Goal: Task Accomplishment & Management: Manage account settings

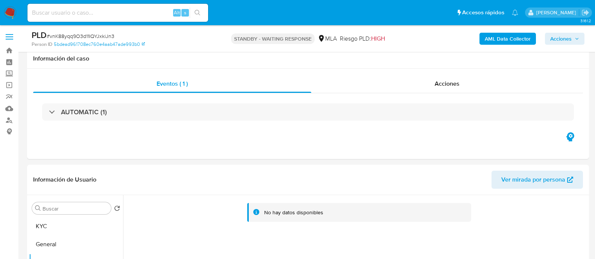
select select "10"
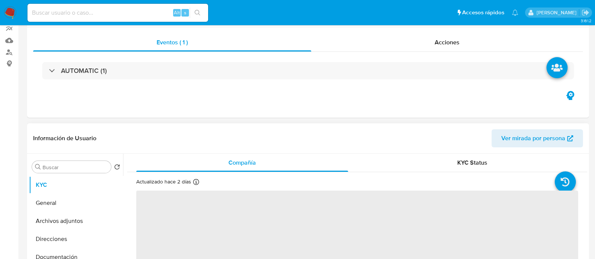
scroll to position [141, 0]
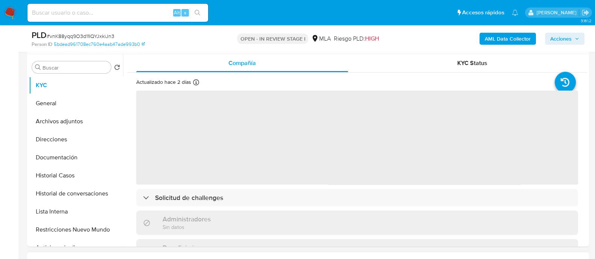
select select "10"
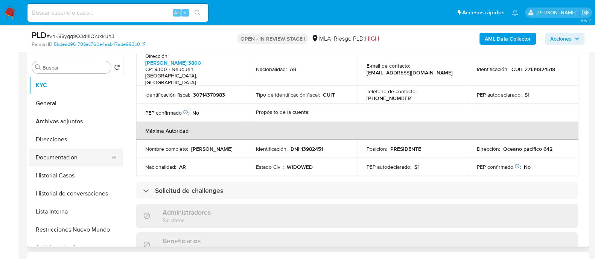
scroll to position [188, 0]
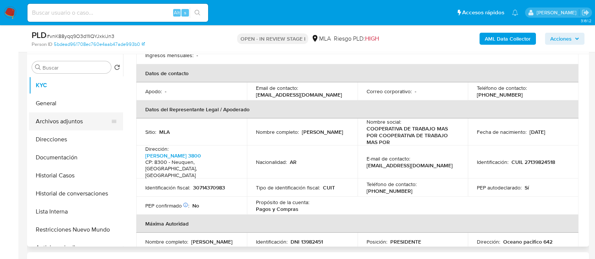
drag, startPoint x: 89, startPoint y: 120, endPoint x: 95, endPoint y: 126, distance: 8.3
click at [89, 120] on button "Archivos adjuntos" at bounding box center [73, 122] width 88 height 18
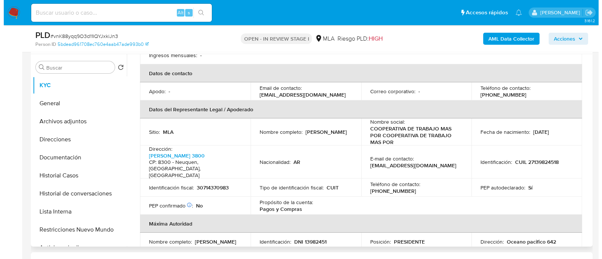
scroll to position [0, 0]
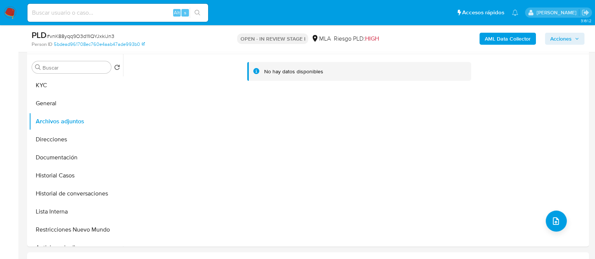
click at [504, 33] on b "AML Data Collector" at bounding box center [508, 39] width 46 height 12
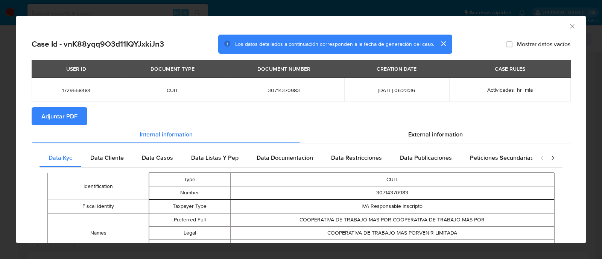
click at [66, 114] on span "Adjuntar PDF" at bounding box center [59, 116] width 36 height 17
click at [87, 87] on span "1729558484" at bounding box center [76, 90] width 71 height 7
copy span "1729558484"
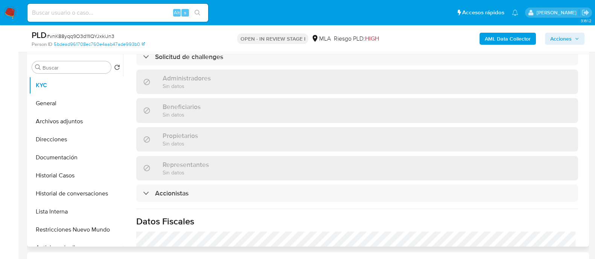
scroll to position [288, 0]
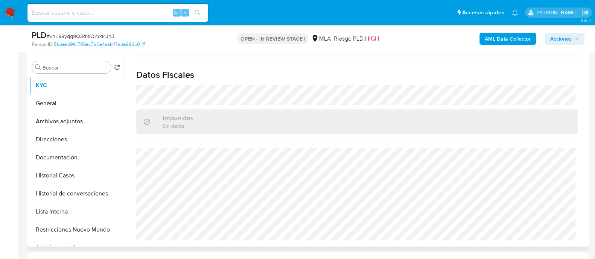
select select "10"
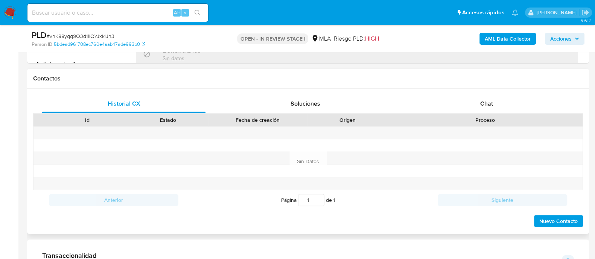
scroll to position [549, 0]
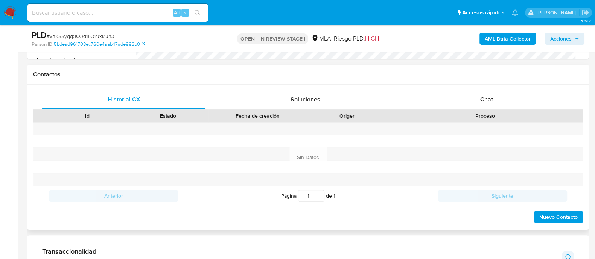
drag, startPoint x: 511, startPoint y: 95, endPoint x: 383, endPoint y: 112, distance: 128.8
click at [511, 95] on div "Chat" at bounding box center [486, 100] width 163 height 18
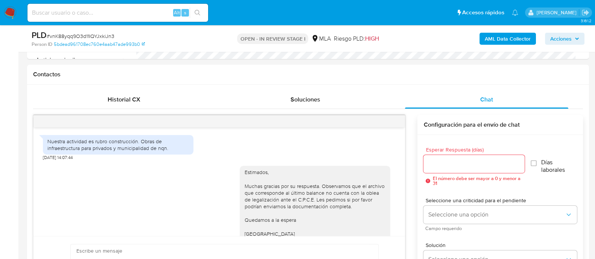
scroll to position [420, 0]
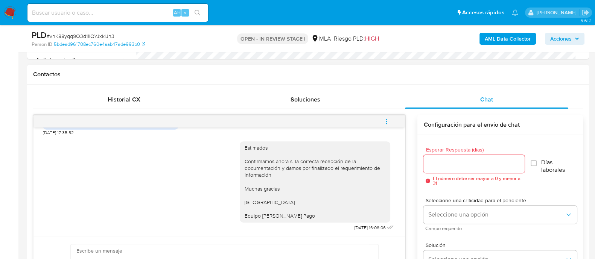
click at [387, 126] on span "menu-action" at bounding box center [386, 122] width 7 height 18
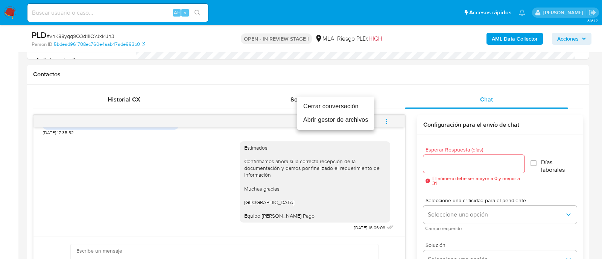
click at [334, 104] on li "Cerrar conversación" at bounding box center [335, 107] width 77 height 14
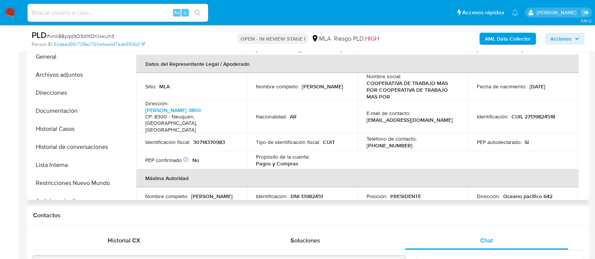
scroll to position [172, 0]
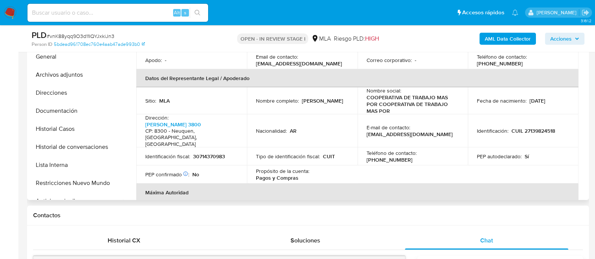
click at [207, 153] on p "30714370983" at bounding box center [209, 156] width 32 height 7
copy p "30714370983"
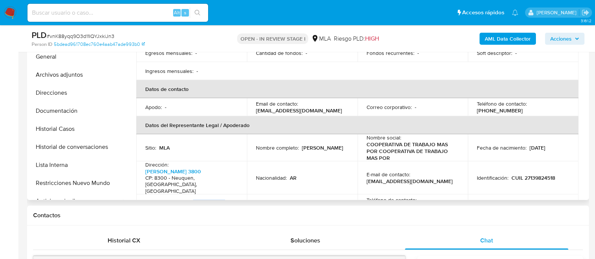
click at [393, 141] on p "COOPERATIVA DE TRABAJO MAS POR COOPERATIVA DE TRABAJO MAS POR" at bounding box center [412, 151] width 90 height 20
click at [395, 148] on p "COOPERATIVA DE TRABAJO MAS POR COOPERATIVA DE TRABAJO MAS POR" at bounding box center [412, 151] width 90 height 20
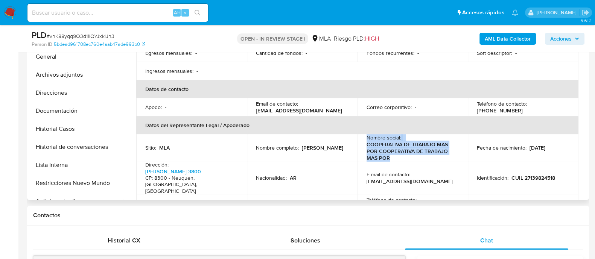
click at [395, 148] on p "COOPERATIVA DE TRABAJO MAS POR COOPERATIVA DE TRABAJO MAS POR" at bounding box center [412, 151] width 90 height 20
copy div "Nombre social : COOPERATIVA DE TRABAJO MAS POR COOPERATIVA DE TRABAJO MAS POR"
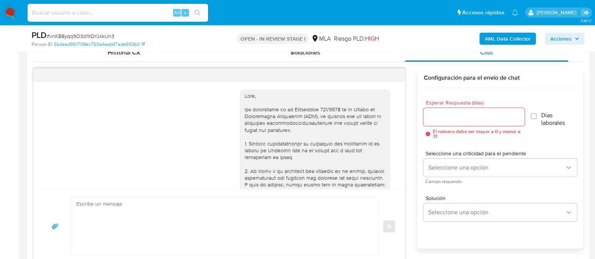
scroll to position [188, 0]
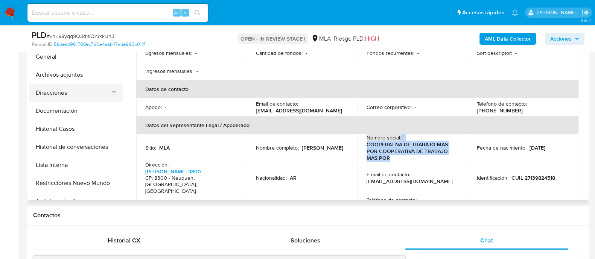
click at [67, 95] on button "Direcciones" at bounding box center [73, 93] width 88 height 18
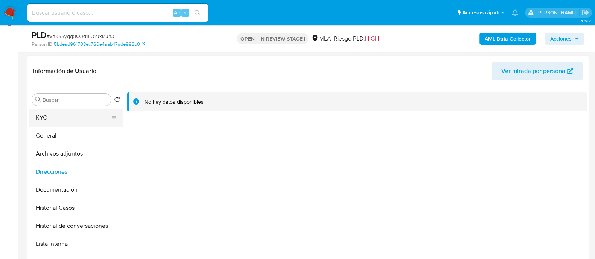
scroll to position [94, 0]
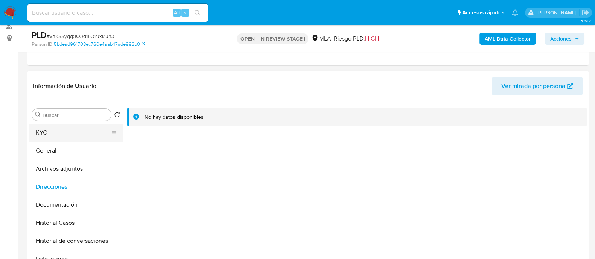
click at [94, 138] on button "KYC" at bounding box center [73, 133] width 88 height 18
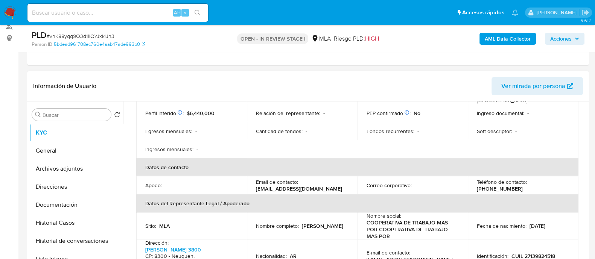
scroll to position [188, 0]
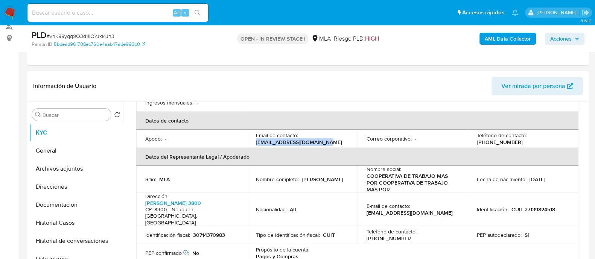
drag, startPoint x: 255, startPoint y: 136, endPoint x: 335, endPoint y: 136, distance: 80.6
click at [335, 136] on td "Email de contacto : masporvenircoop@gmail.com" at bounding box center [302, 139] width 111 height 18
copy p "masporvenircoop@gmail.com"
click at [413, 235] on p "(299) 6218958" at bounding box center [390, 238] width 46 height 7
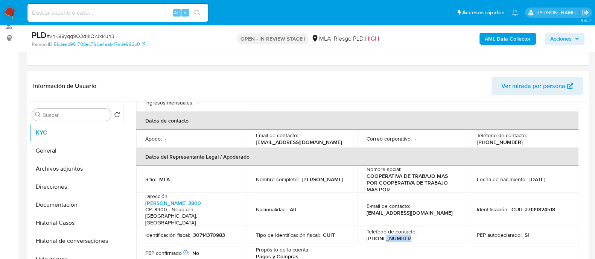
copy p "6218958"
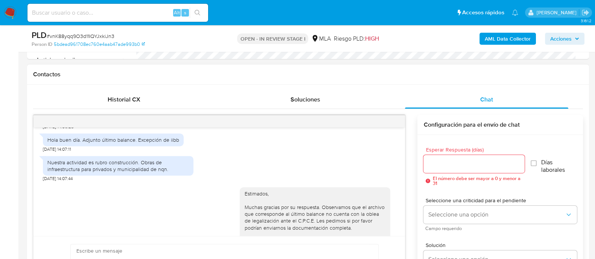
scroll to position [471, 0]
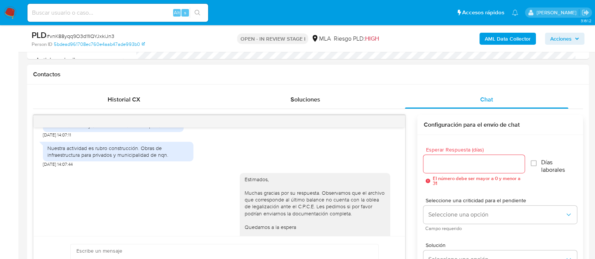
click at [101, 159] on div "Nuestra actividad es rubro construcción. Obras de infraestructura para privados…" at bounding box center [118, 152] width 142 height 14
copy div "Nuestra actividad es rubro construcción. Obras de infraestructura para privados…"
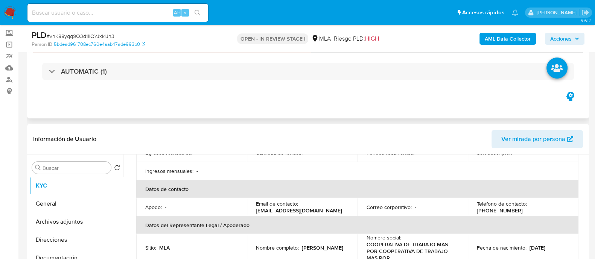
scroll to position [0, 0]
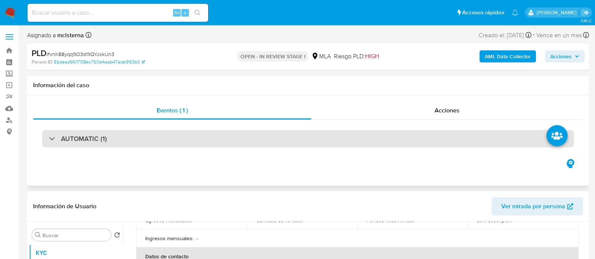
click at [198, 134] on div "AUTOMATIC (1)" at bounding box center [308, 138] width 532 height 17
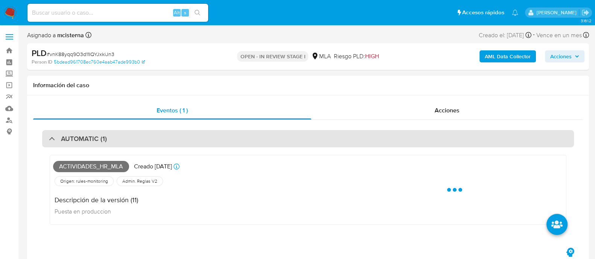
click at [198, 134] on div "AUTOMATIC (1)" at bounding box center [308, 138] width 532 height 17
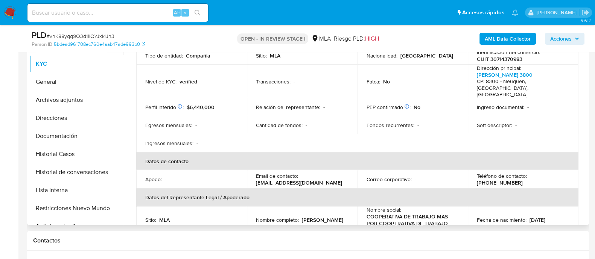
scroll to position [141, 0]
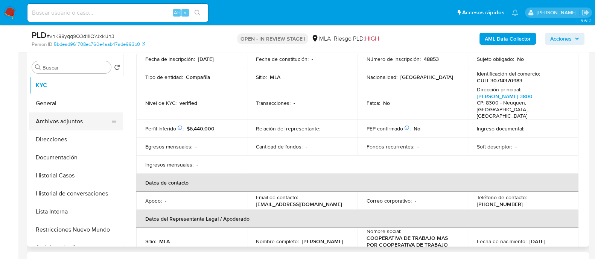
click at [82, 121] on button "Archivos adjuntos" at bounding box center [73, 122] width 88 height 18
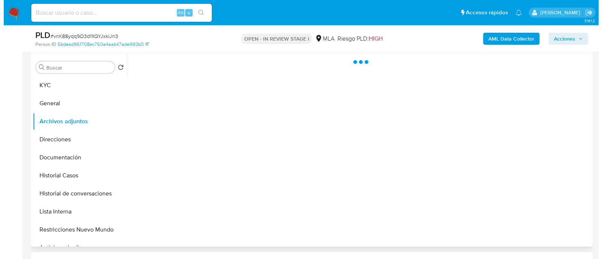
scroll to position [0, 0]
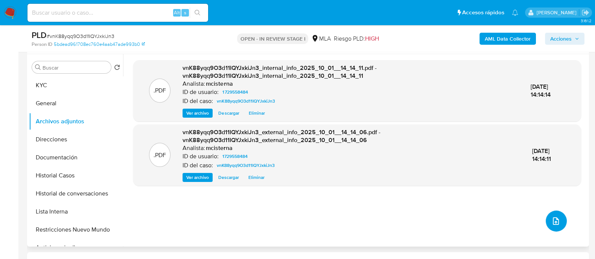
click at [550, 229] on button "upload-file" at bounding box center [556, 221] width 21 height 21
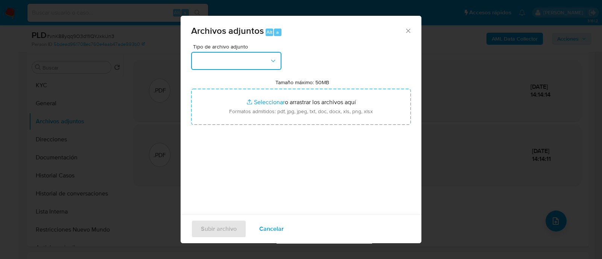
click at [227, 59] on button "button" at bounding box center [236, 61] width 90 height 18
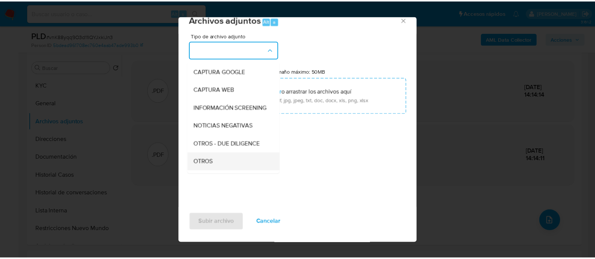
scroll to position [94, 0]
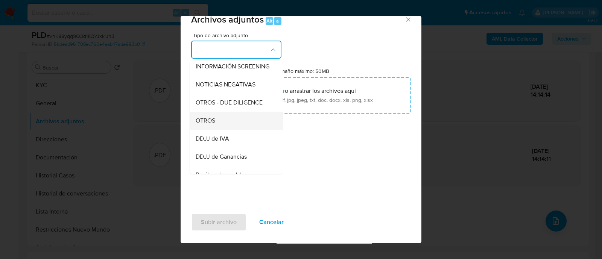
click at [226, 123] on div "OTROS" at bounding box center [234, 121] width 77 height 18
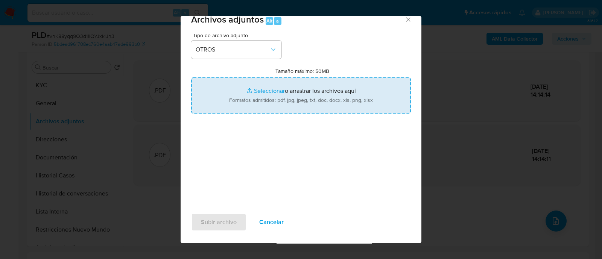
type input "C:\fakepath\Movimientos vnK88yqq9O3d11IQYJxkiJn3_2025_09_17_22_18_56.xlsx"
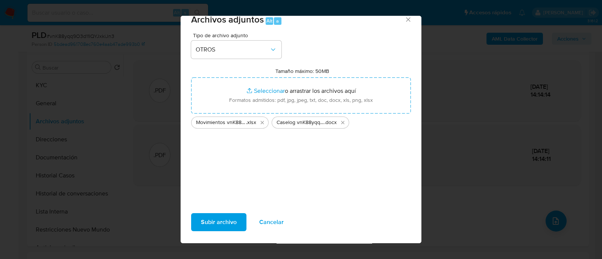
click at [218, 216] on span "Subir archivo" at bounding box center [219, 222] width 36 height 17
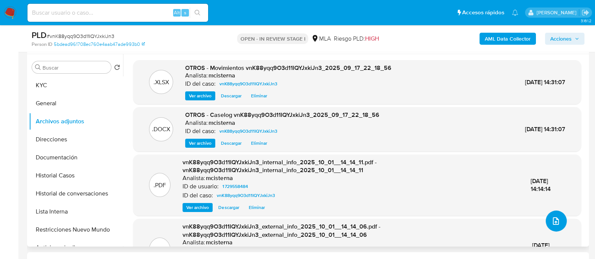
click at [553, 226] on button "upload-file" at bounding box center [556, 221] width 21 height 21
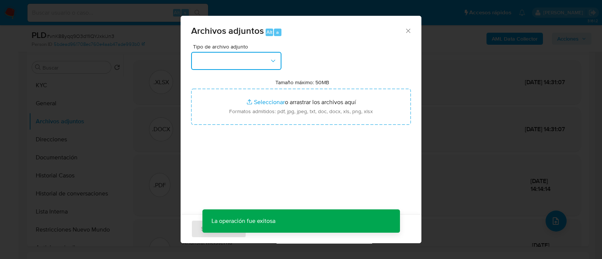
click at [235, 67] on button "button" at bounding box center [236, 61] width 90 height 18
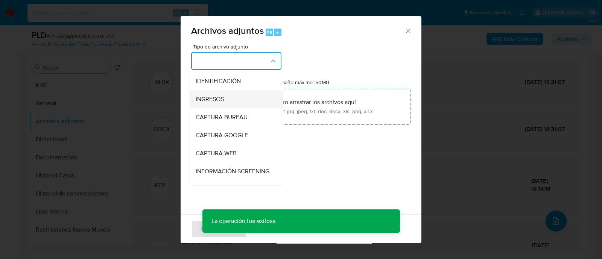
click at [231, 94] on div "INGRESOS" at bounding box center [234, 99] width 77 height 18
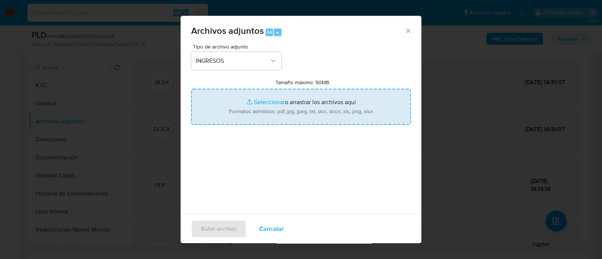
type input "C:\fakepath\EECC 31.12.2024.pdf"
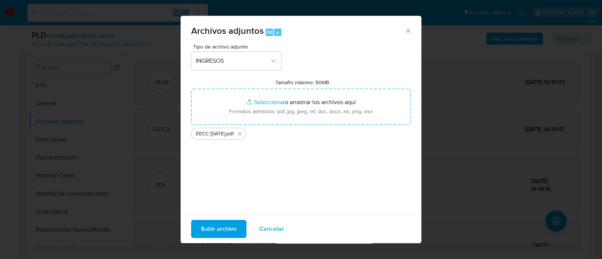
click at [206, 224] on span "Subir archivo" at bounding box center [219, 229] width 36 height 17
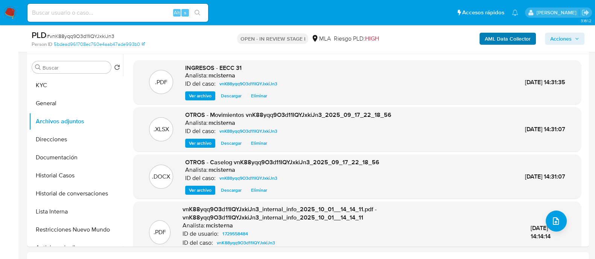
drag, startPoint x: 560, startPoint y: 41, endPoint x: 524, endPoint y: 42, distance: 35.8
click at [560, 41] on span "Acciones" at bounding box center [560, 39] width 21 height 12
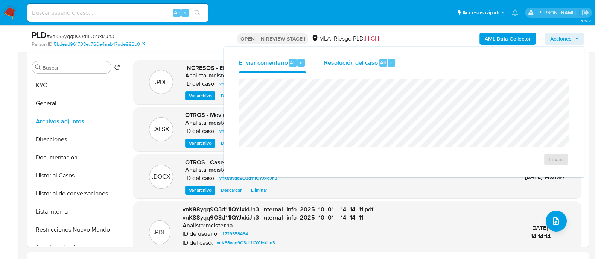
click at [369, 58] on span "Resolución del caso" at bounding box center [351, 62] width 54 height 9
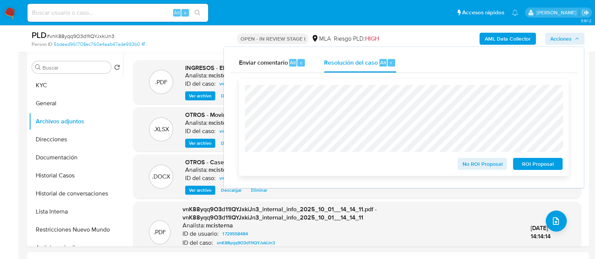
click at [477, 162] on span "No ROI Proposal" at bounding box center [482, 164] width 39 height 11
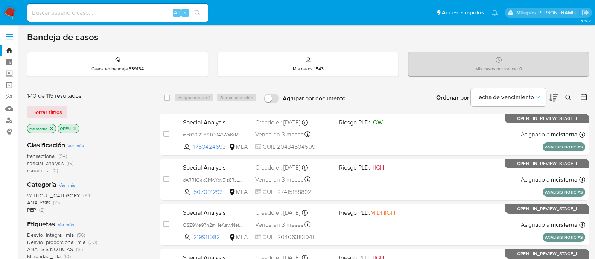
click at [111, 14] on input at bounding box center [117, 13] width 181 height 10
type input "39787477"
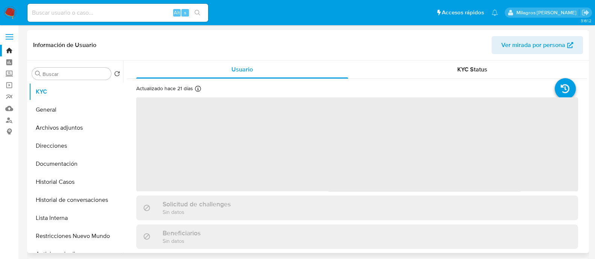
select select "10"
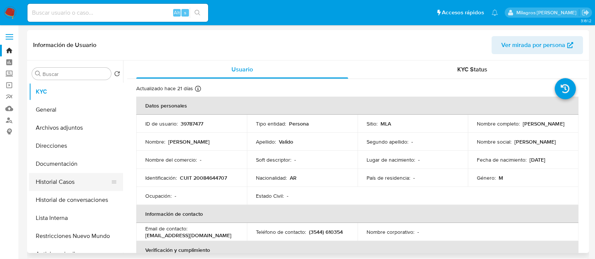
click at [66, 188] on button "Historial Casos" at bounding box center [73, 182] width 88 height 18
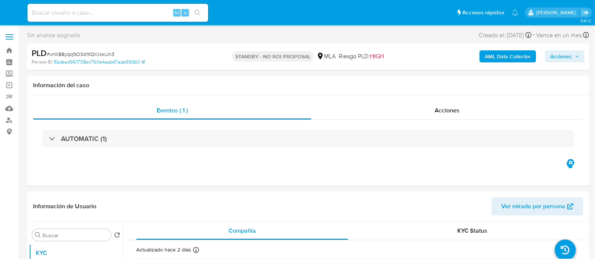
select select "10"
click at [113, 12] on input at bounding box center [117, 13] width 181 height 10
paste input "GgGJCxUFxdntVAXKAYq5nd39"
type input "GgGJCxUFxdntVAXKAYq5nd39"
click at [198, 10] on icon "search-icon" at bounding box center [198, 13] width 6 height 6
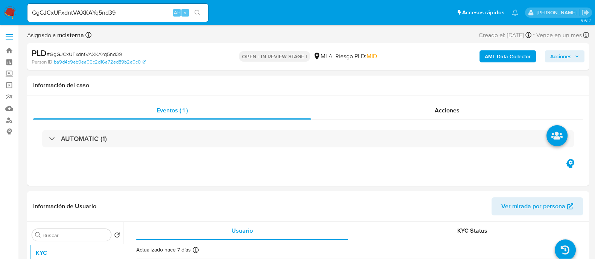
select select "10"
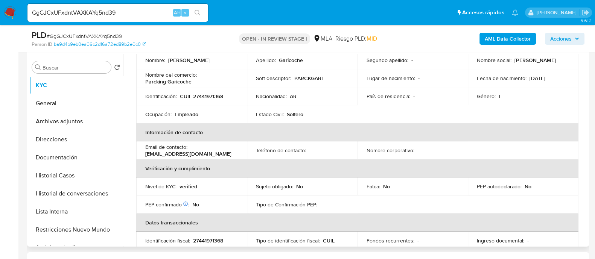
scroll to position [141, 0]
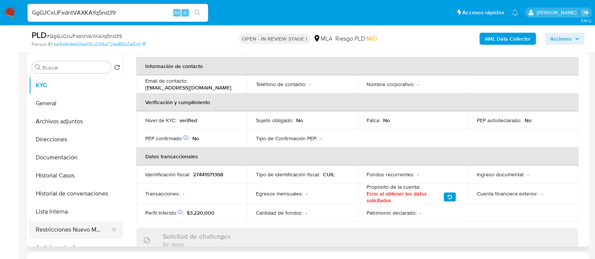
click at [77, 231] on button "Restricciones Nuevo Mundo" at bounding box center [73, 230] width 88 height 18
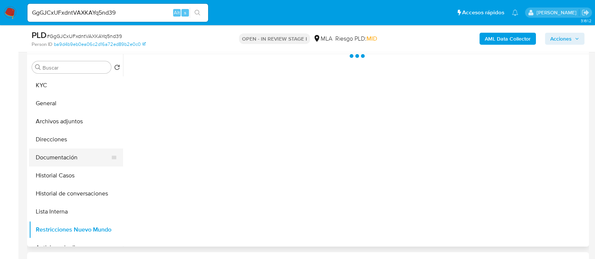
scroll to position [0, 0]
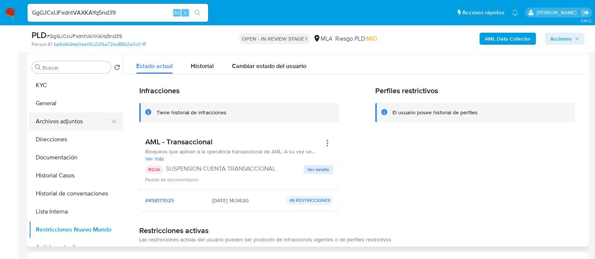
click at [96, 123] on button "Archivos adjuntos" at bounding box center [73, 122] width 88 height 18
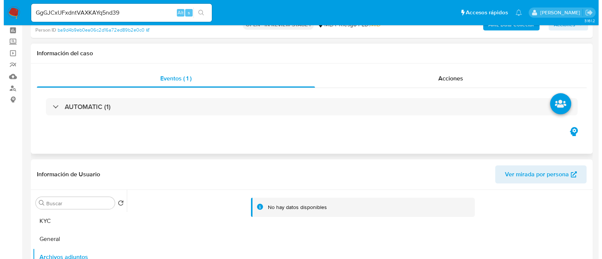
scroll to position [47, 0]
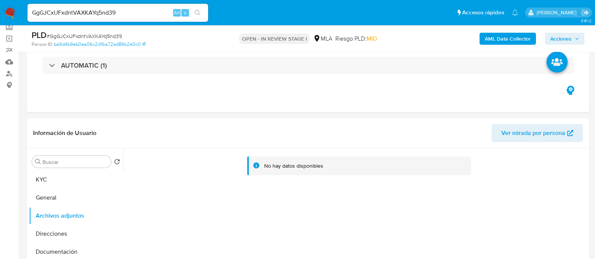
click at [497, 38] on b "AML Data Collector" at bounding box center [508, 39] width 46 height 12
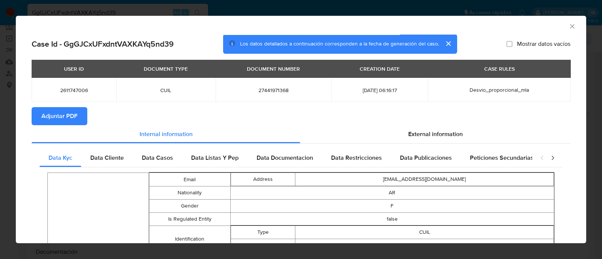
click at [75, 94] on td "2611747006" at bounding box center [74, 90] width 85 height 24
copy span "2611747006"
click at [79, 110] on button "Adjuntar PDF" at bounding box center [60, 116] width 56 height 18
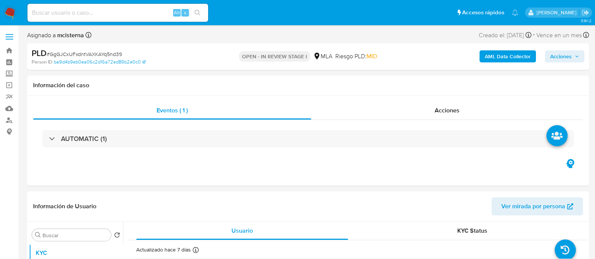
select select "10"
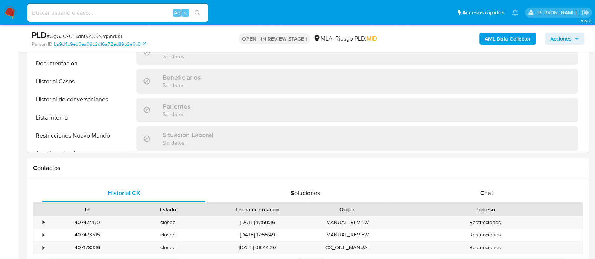
scroll to position [376, 0]
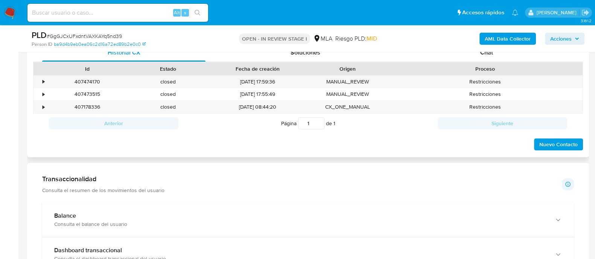
click at [482, 63] on div "Proceso" at bounding box center [485, 68] width 195 height 13
click at [480, 54] on span "Chat" at bounding box center [486, 52] width 13 height 9
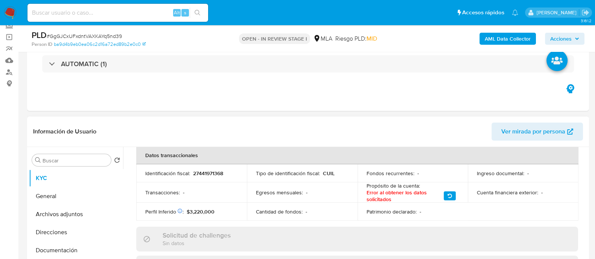
scroll to position [47, 0]
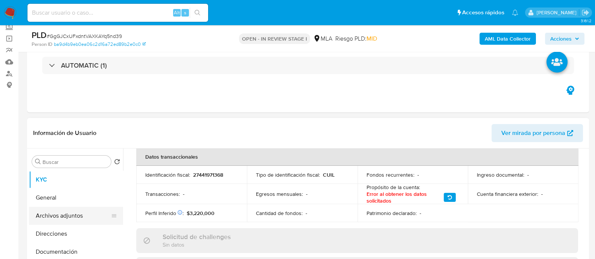
click at [72, 210] on button "Archivos adjuntos" at bounding box center [73, 216] width 88 height 18
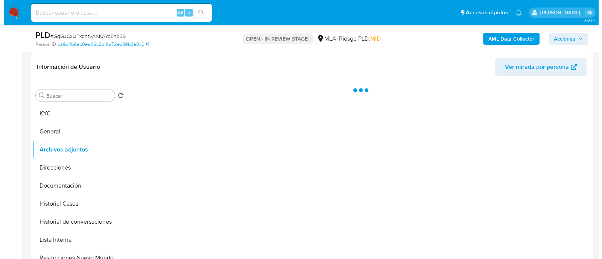
scroll to position [141, 0]
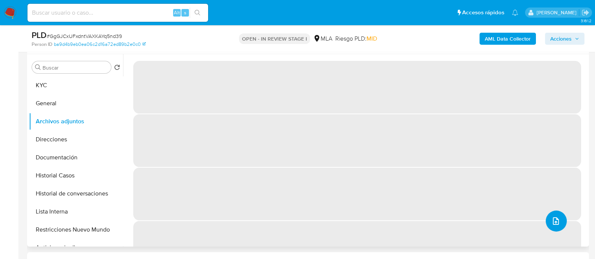
click at [552, 224] on icon "upload-file" at bounding box center [556, 221] width 9 height 9
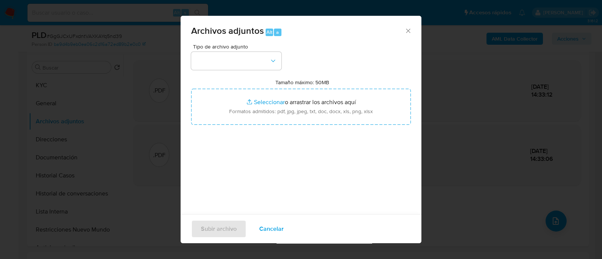
click at [265, 74] on div "Tipo de archivo adjunto Tamaño máximo: 50MB Seleccionar archivos Seleccionar o …" at bounding box center [301, 133] width 220 height 178
click at [261, 64] on button "button" at bounding box center [236, 61] width 90 height 18
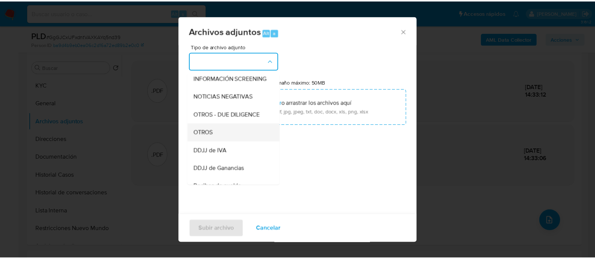
scroll to position [94, 0]
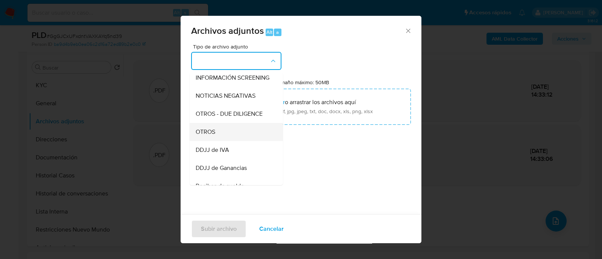
click at [231, 136] on div "OTROS" at bounding box center [234, 132] width 77 height 18
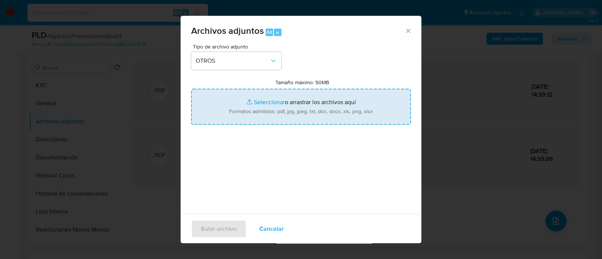
click at [287, 108] on input "Tamaño máximo: 50MB Seleccionar archivos" at bounding box center [301, 107] width 220 height 36
type input "C:\fakepath\Caselog GgGJCxUFxdntVAXKAYq5nd39_2025_09_17_23_20_30.docx"
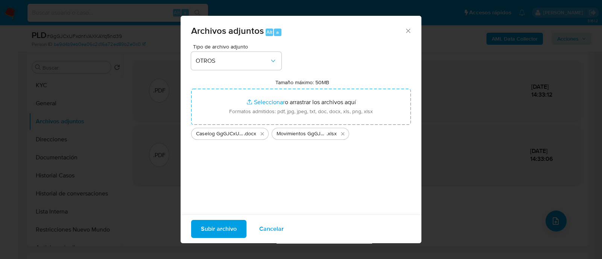
click at [227, 231] on span "Subir archivo" at bounding box center [219, 229] width 36 height 17
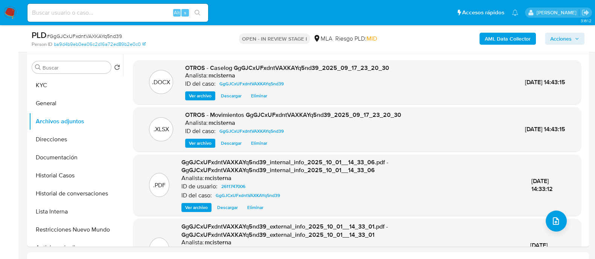
click at [575, 38] on icon "button" at bounding box center [577, 39] width 5 height 5
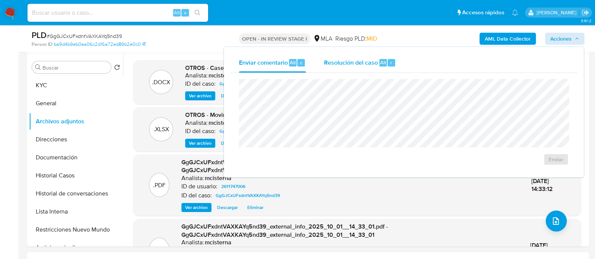
click at [337, 58] on span "Resolución del caso" at bounding box center [351, 62] width 54 height 9
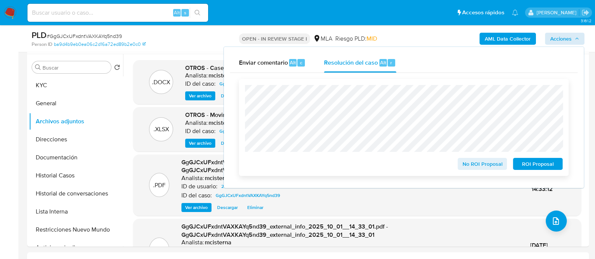
click at [525, 160] on span "ROI Proposal" at bounding box center [537, 164] width 39 height 11
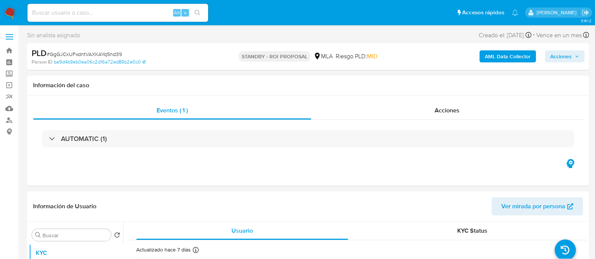
select select "10"
click at [12, 119] on link "Buscador de personas" at bounding box center [45, 120] width 90 height 12
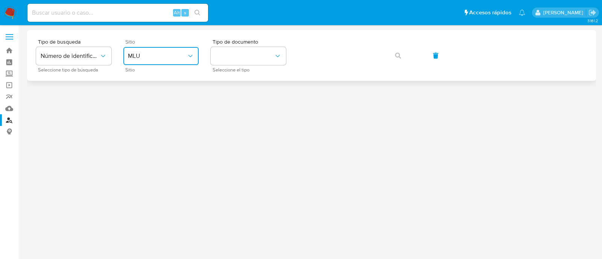
click at [146, 55] on span "MLU" at bounding box center [157, 56] width 59 height 8
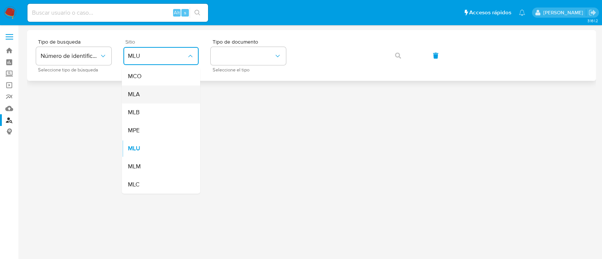
click at [173, 99] on div "MLA" at bounding box center [159, 94] width 62 height 18
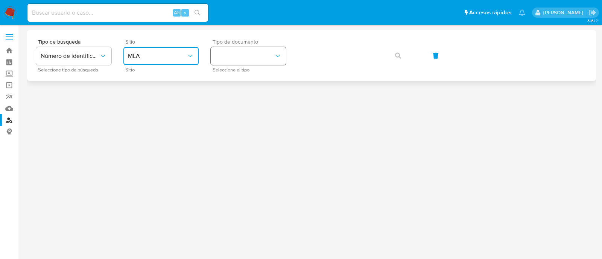
click at [238, 61] on button "identificationType" at bounding box center [248, 56] width 75 height 18
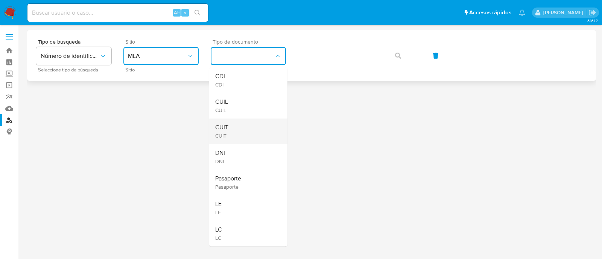
click at [246, 130] on div "CUIT CUIT" at bounding box center [246, 132] width 62 height 26
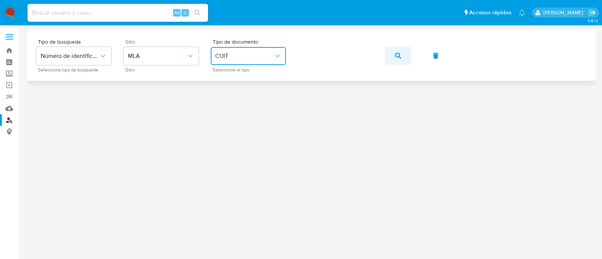
click at [395, 55] on icon "button" at bounding box center [398, 56] width 6 height 6
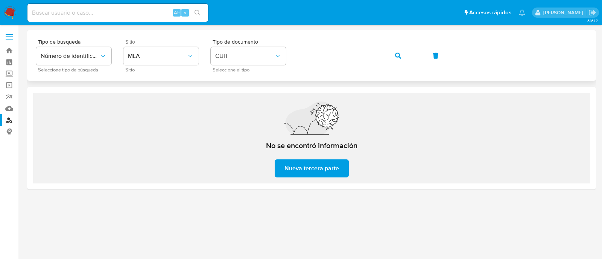
click at [393, 65] on div "Tipo de busqueda Número de identificación Seleccione tipo de búsqueda Sitio MLA…" at bounding box center [311, 55] width 551 height 33
click at [395, 55] on icon "button" at bounding box center [398, 56] width 6 height 6
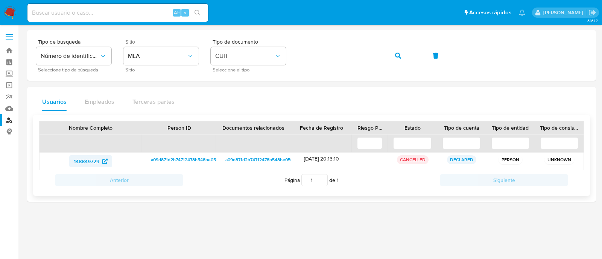
click at [85, 162] on span "148849729" at bounding box center [87, 161] width 26 height 12
click at [388, 55] on button "button" at bounding box center [399, 56] width 26 height 18
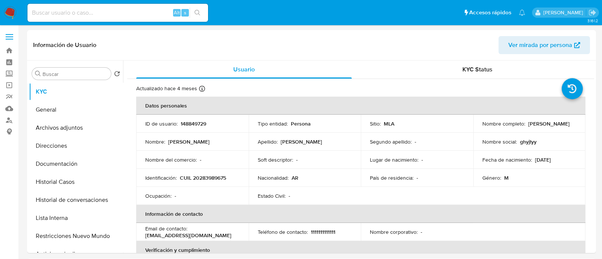
select select "10"
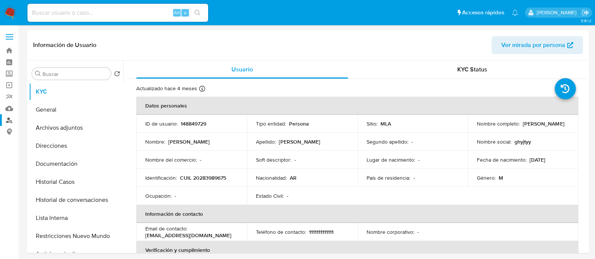
click at [13, 119] on link "Buscador de personas" at bounding box center [45, 120] width 90 height 12
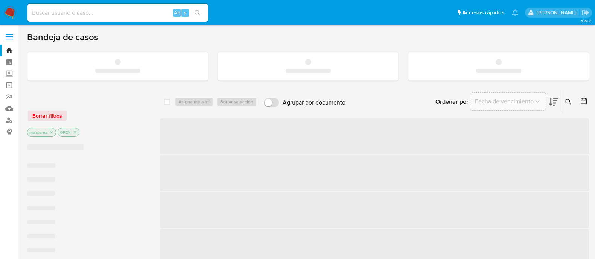
click at [54, 12] on input at bounding box center [117, 13] width 181 height 10
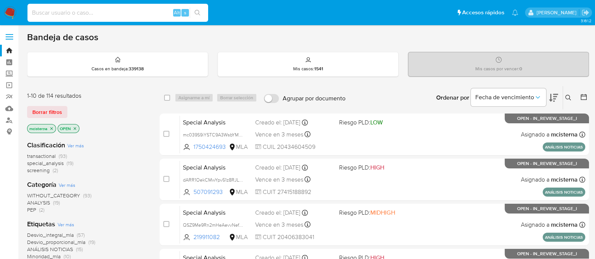
paste input "2235236073"
type input "2235236073"
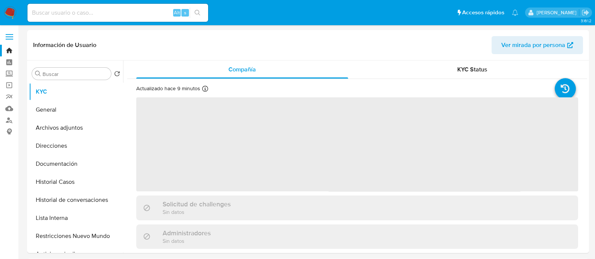
select select "10"
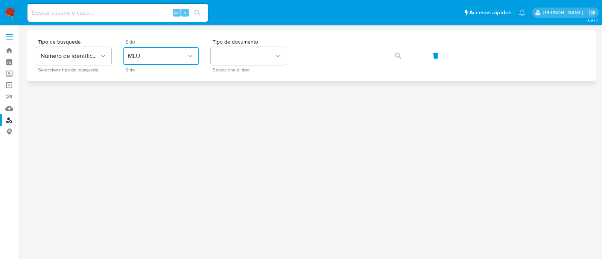
click at [175, 52] on span "MLU" at bounding box center [157, 56] width 59 height 8
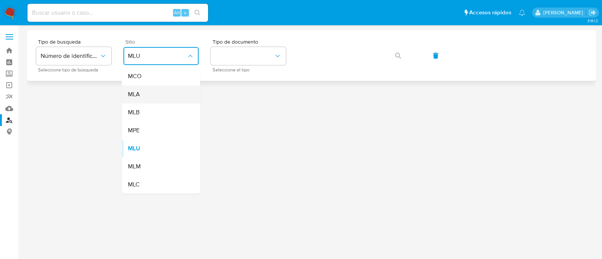
click at [167, 96] on div "MLA" at bounding box center [159, 94] width 62 height 18
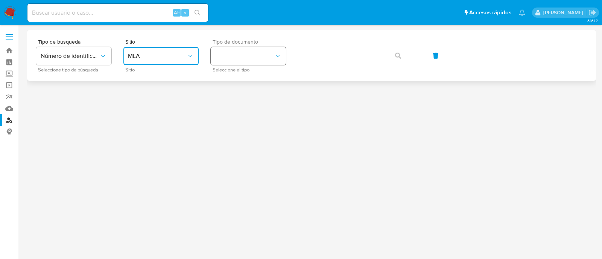
click at [257, 50] on button "identificationType" at bounding box center [248, 56] width 75 height 18
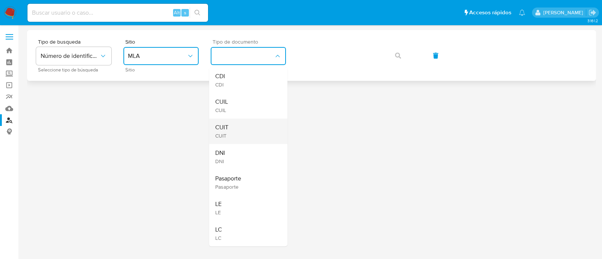
click at [252, 120] on div "CUIT CUIT" at bounding box center [246, 132] width 62 height 26
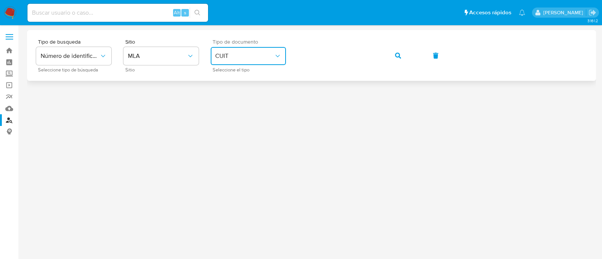
drag, startPoint x: 404, startPoint y: 52, endPoint x: 364, endPoint y: 68, distance: 43.2
click at [404, 52] on button "button" at bounding box center [399, 56] width 26 height 18
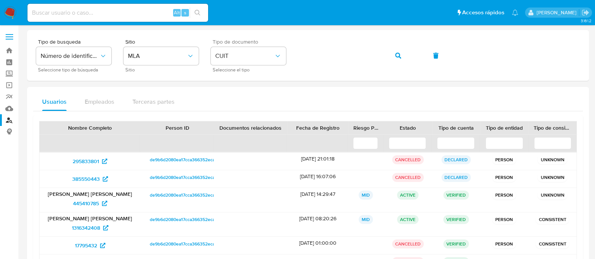
scroll to position [81, 0]
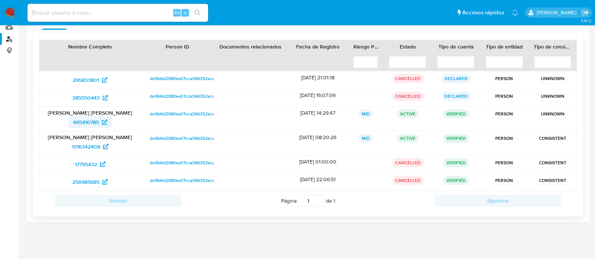
click at [93, 121] on span "445410785" at bounding box center [86, 122] width 26 height 12
click at [99, 143] on span "1316342408" at bounding box center [86, 147] width 28 height 12
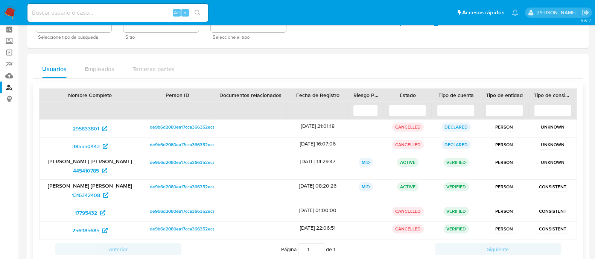
scroll to position [0, 0]
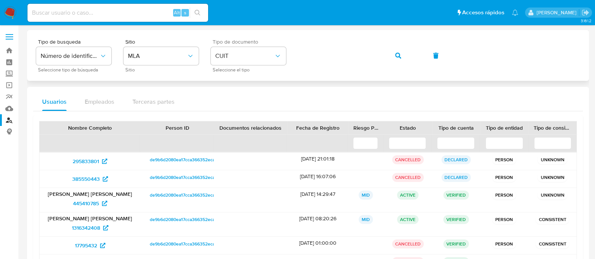
click at [401, 56] on button "button" at bounding box center [399, 56] width 26 height 18
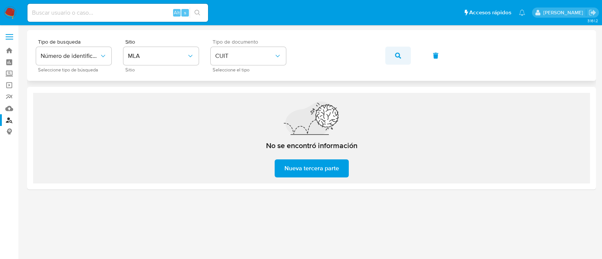
click at [399, 60] on span "button" at bounding box center [398, 55] width 6 height 17
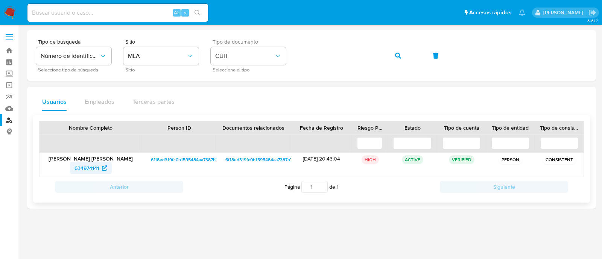
click at [92, 170] on span "634974141" at bounding box center [87, 168] width 24 height 12
click at [391, 53] on button "button" at bounding box center [399, 56] width 26 height 18
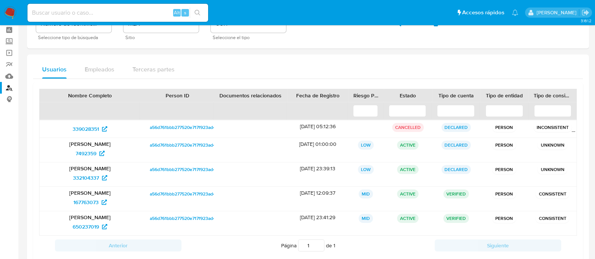
scroll to position [47, 0]
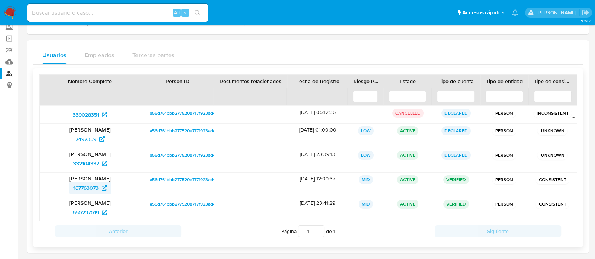
click at [99, 191] on span "167763073" at bounding box center [85, 188] width 25 height 12
click at [90, 211] on span "650237019" at bounding box center [86, 213] width 26 height 12
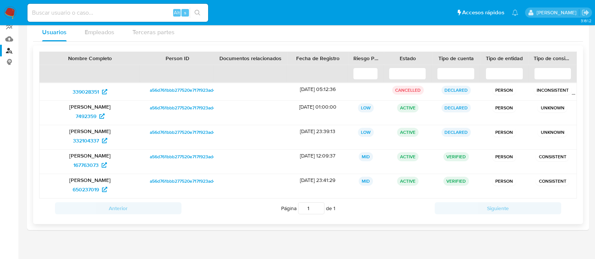
scroll to position [0, 0]
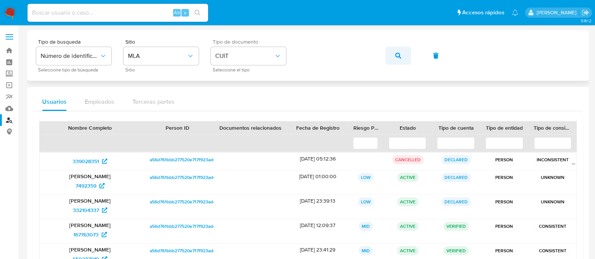
click at [395, 59] on span "button" at bounding box center [398, 55] width 6 height 17
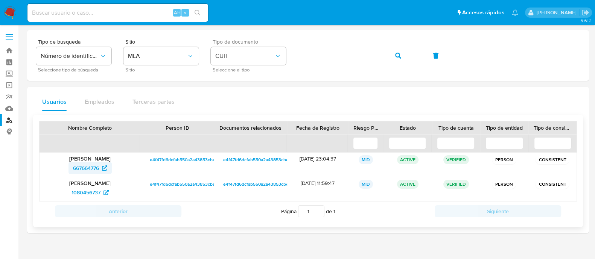
click at [94, 166] on span "667664776" at bounding box center [86, 168] width 26 height 12
click at [97, 192] on span "1080456737" at bounding box center [86, 193] width 29 height 12
click at [386, 53] on button "button" at bounding box center [399, 56] width 26 height 18
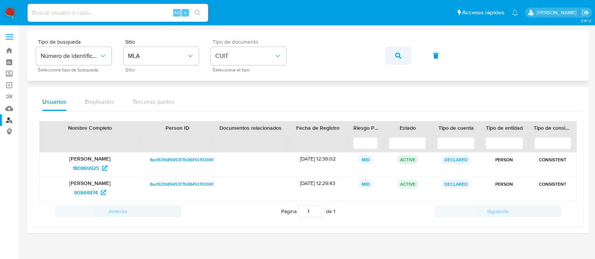
click at [394, 59] on button "button" at bounding box center [399, 56] width 26 height 18
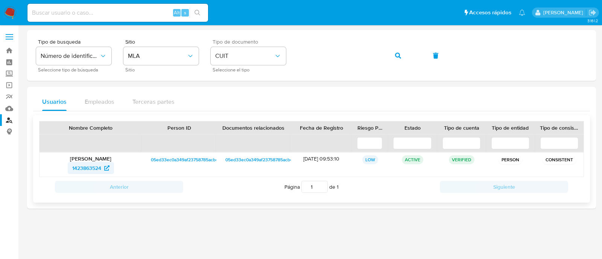
click at [104, 166] on span "1423863524" at bounding box center [90, 168] width 37 height 12
click at [391, 58] on button "button" at bounding box center [399, 56] width 26 height 18
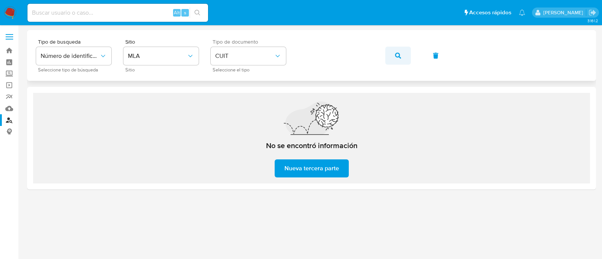
click at [393, 56] on button "button" at bounding box center [399, 56] width 26 height 18
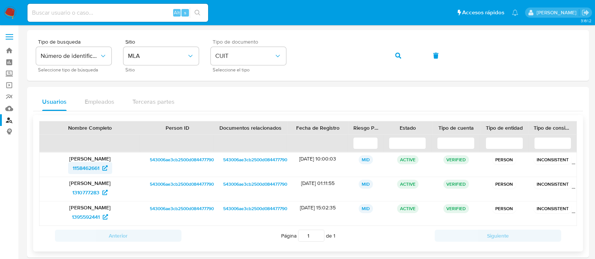
click at [107, 165] on span "1158462661" at bounding box center [90, 168] width 35 height 12
click at [105, 195] on span "1310777283" at bounding box center [89, 193] width 35 height 12
click at [98, 216] on span "1395592441" at bounding box center [86, 217] width 28 height 12
click at [398, 54] on icon "button" at bounding box center [398, 56] width 6 height 6
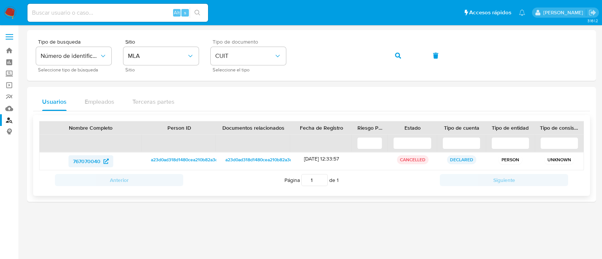
click at [94, 165] on span "767070040" at bounding box center [86, 161] width 27 height 12
click at [387, 57] on button "button" at bounding box center [399, 56] width 26 height 18
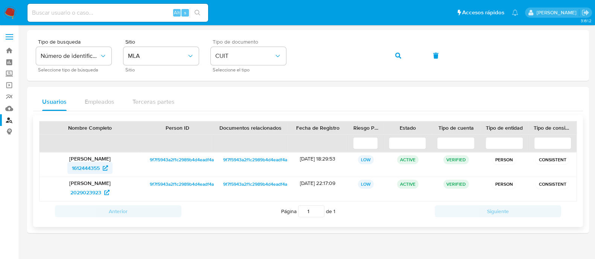
click at [90, 170] on span "1612444355" at bounding box center [86, 168] width 28 height 12
click at [97, 185] on p "[PERSON_NAME]" at bounding box center [90, 183] width 91 height 7
click at [96, 198] on span "2029023923" at bounding box center [85, 193] width 31 height 12
click at [120, 13] on input at bounding box center [117, 13] width 181 height 10
paste input "167763073"
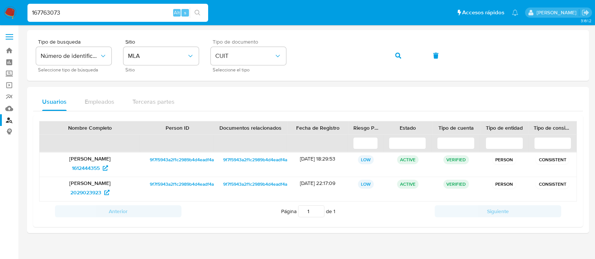
type input "167763073"
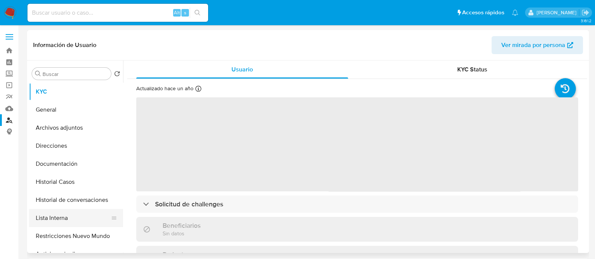
click at [84, 221] on button "Lista Interna" at bounding box center [73, 218] width 88 height 18
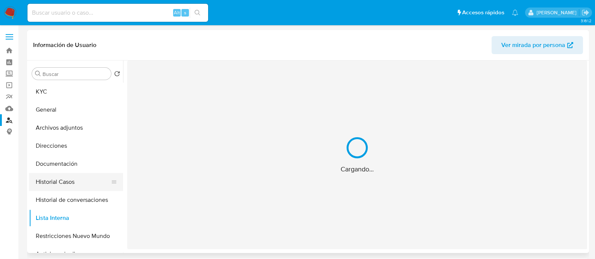
select select "10"
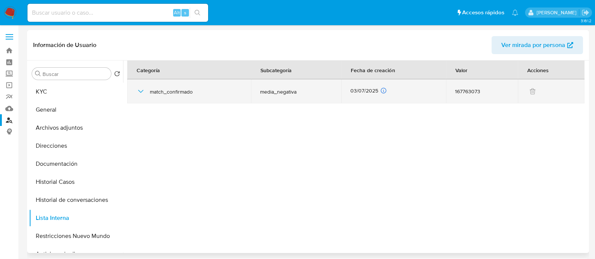
click at [141, 93] on icon "button" at bounding box center [140, 91] width 9 height 9
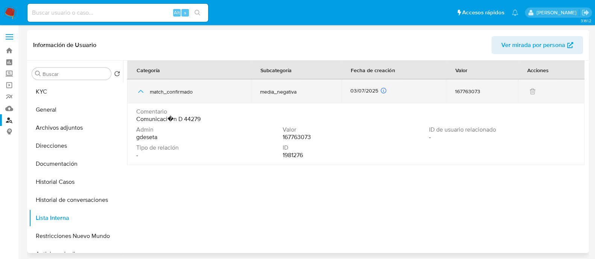
click at [141, 93] on icon "button" at bounding box center [140, 91] width 9 height 9
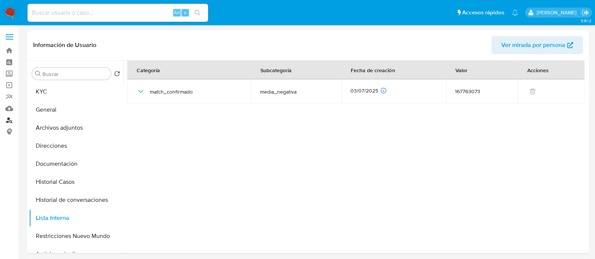
click at [6, 123] on link "Buscador de personas" at bounding box center [45, 120] width 90 height 12
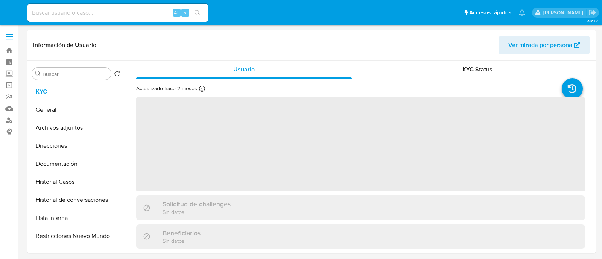
select select "10"
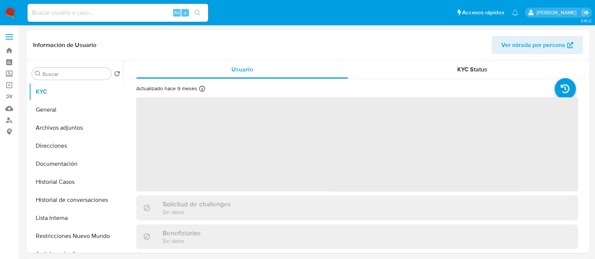
select select "10"
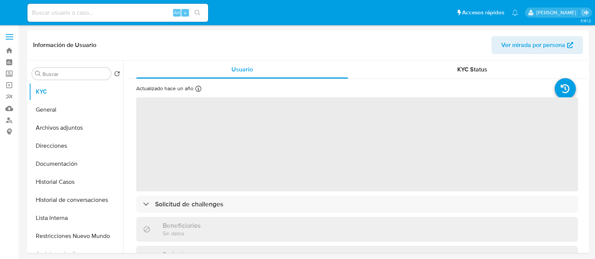
select select "10"
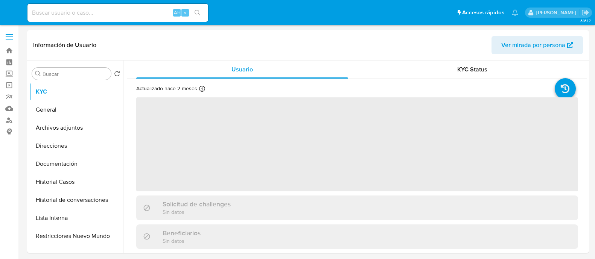
select select "10"
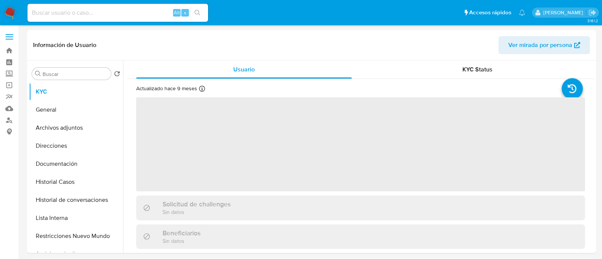
select select "10"
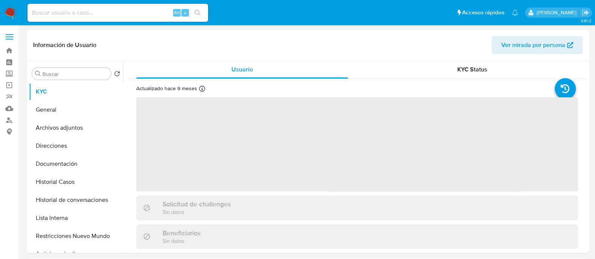
select select "10"
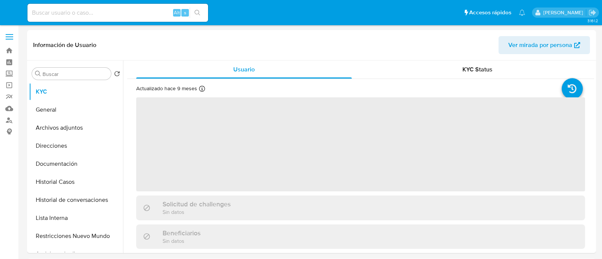
select select "10"
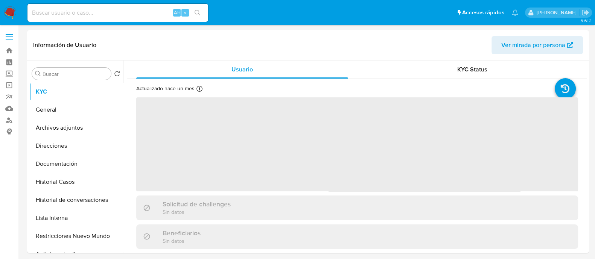
select select "10"
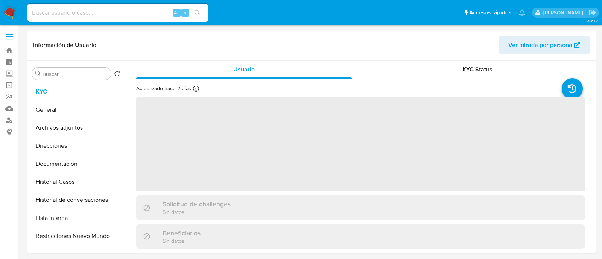
select select "10"
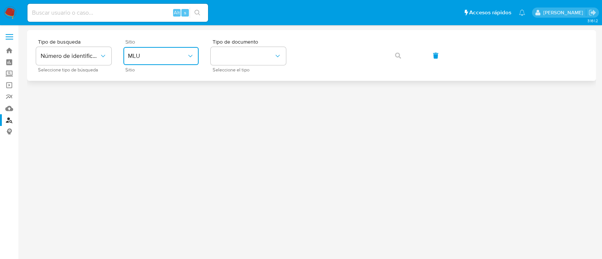
click at [168, 54] on span "MLU" at bounding box center [157, 56] width 59 height 8
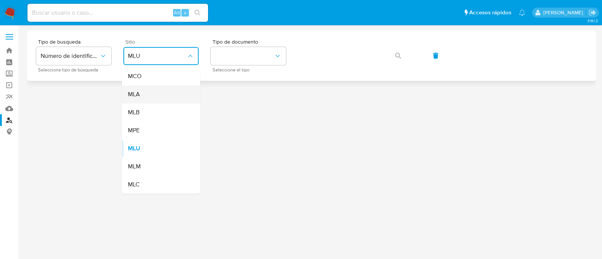
click at [165, 95] on div "MLA" at bounding box center [159, 94] width 62 height 18
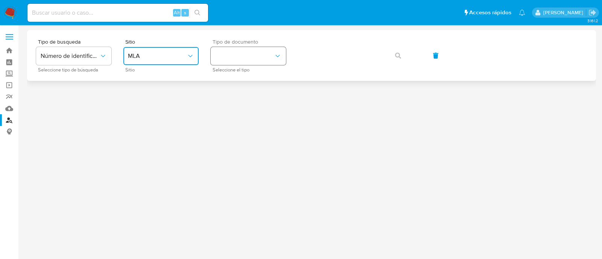
click at [264, 51] on button "identificationType" at bounding box center [248, 56] width 75 height 18
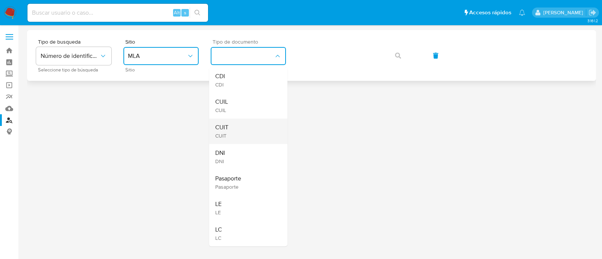
click at [256, 119] on div "CUIT CUIT" at bounding box center [246, 132] width 62 height 26
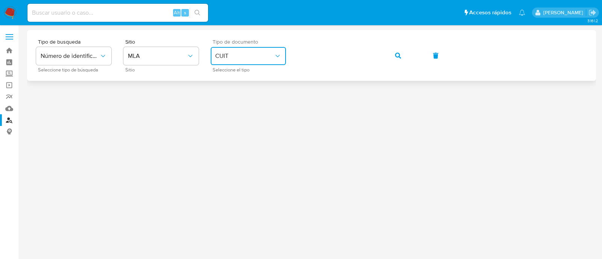
drag, startPoint x: 396, startPoint y: 55, endPoint x: 392, endPoint y: 57, distance: 5.2
click at [396, 55] on icon "button" at bounding box center [398, 56] width 6 height 6
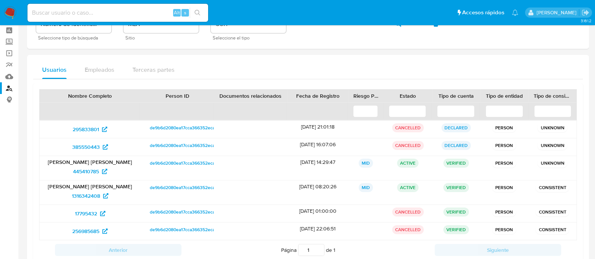
scroll to position [47, 0]
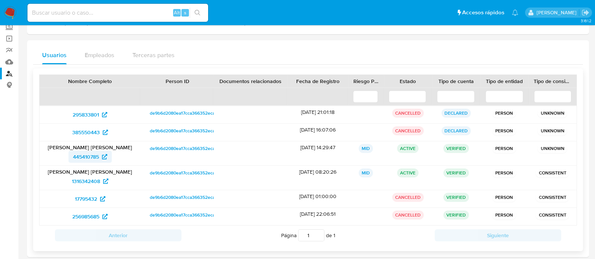
drag, startPoint x: 63, startPoint y: 155, endPoint x: 98, endPoint y: 156, distance: 35.0
click at [98, 156] on div "445410785" at bounding box center [90, 157] width 91 height 12
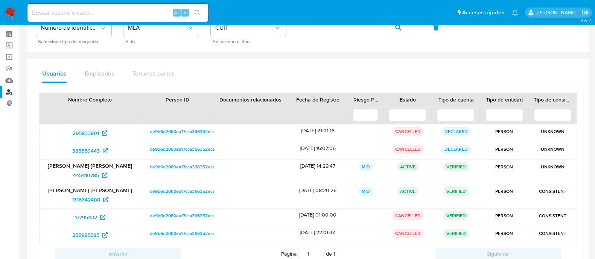
scroll to position [0, 0]
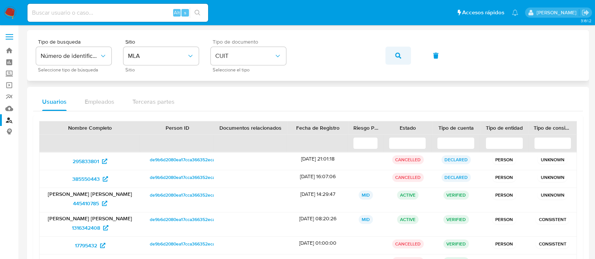
click at [392, 55] on button "button" at bounding box center [399, 56] width 26 height 18
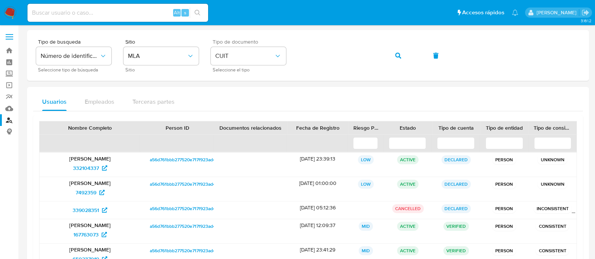
scroll to position [47, 0]
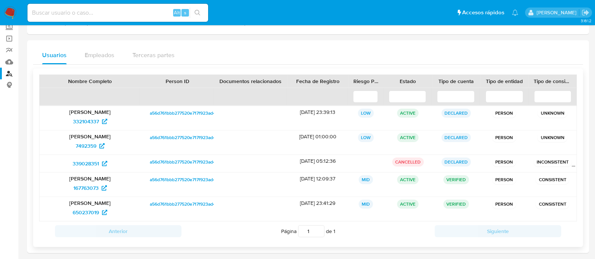
click at [443, 92] on input at bounding box center [456, 97] width 38 height 12
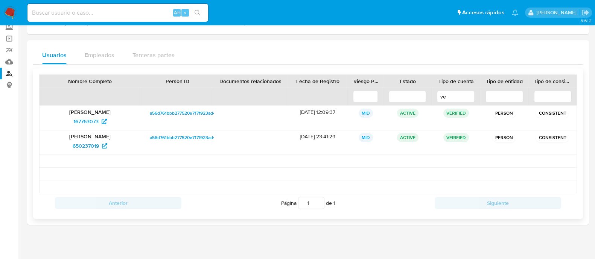
type input "v"
type input "ver"
drag, startPoint x: 62, startPoint y: 121, endPoint x: 98, endPoint y: 121, distance: 35.0
click at [98, 121] on div "167763073" at bounding box center [90, 122] width 91 height 12
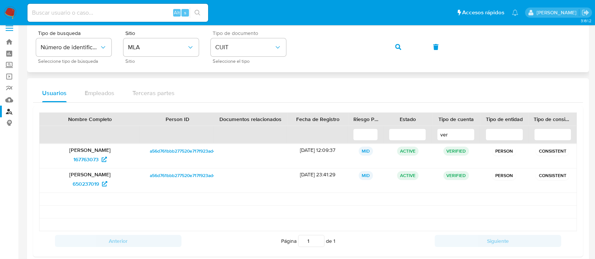
scroll to position [0, 0]
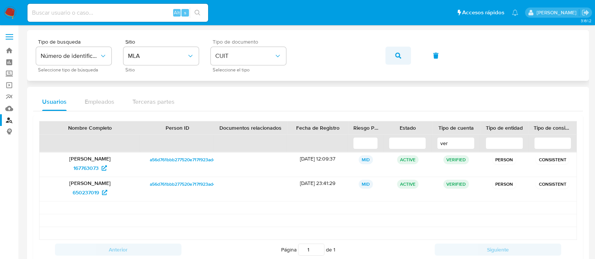
click at [400, 58] on icon "button" at bounding box center [398, 56] width 6 height 6
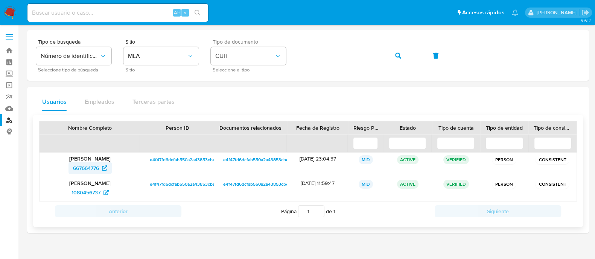
drag, startPoint x: 65, startPoint y: 167, endPoint x: 99, endPoint y: 169, distance: 33.9
click at [99, 169] on div "667664776" at bounding box center [90, 168] width 91 height 12
drag, startPoint x: 9, startPoint y: 87, endPoint x: 58, endPoint y: 97, distance: 50.4
click at [9, 87] on link "Operaciones masivas" at bounding box center [45, 85] width 90 height 12
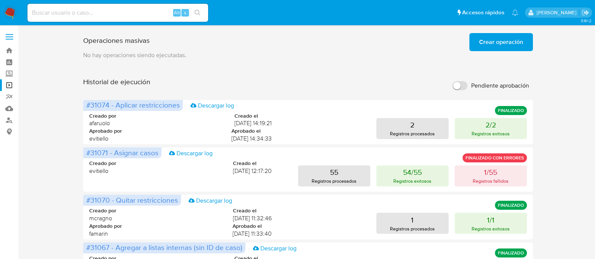
click at [503, 48] on span "Crear operación" at bounding box center [501, 42] width 44 height 17
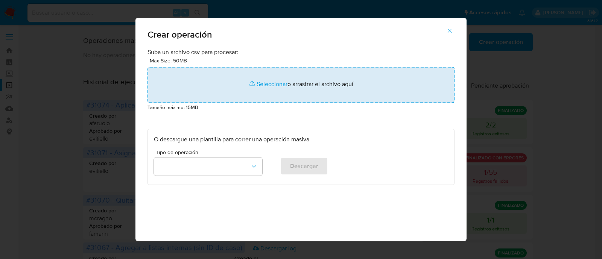
click at [244, 87] on input "file" at bounding box center [301, 85] width 307 height 36
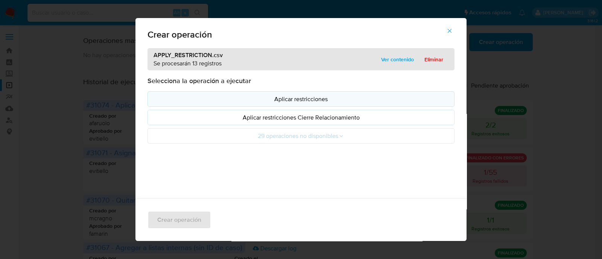
drag, startPoint x: 244, startPoint y: 87, endPoint x: 159, endPoint y: 96, distance: 85.6
click at [159, 96] on p "Aplicar restricciones" at bounding box center [301, 99] width 294 height 9
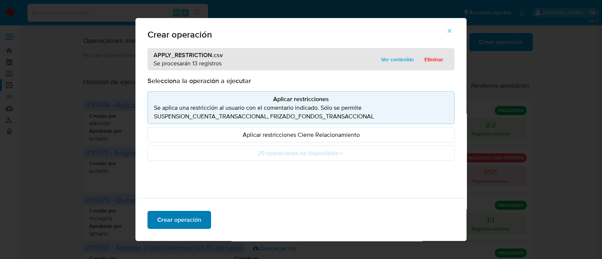
click at [192, 218] on span "Crear operación" at bounding box center [179, 220] width 44 height 17
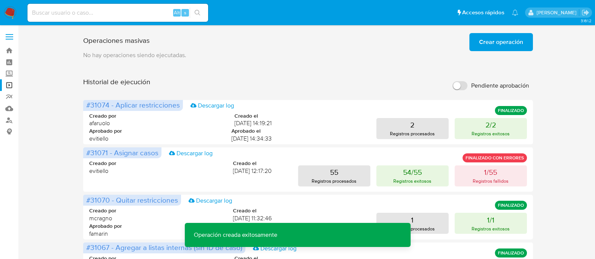
click at [501, 44] on span "Crear operación" at bounding box center [501, 42] width 44 height 17
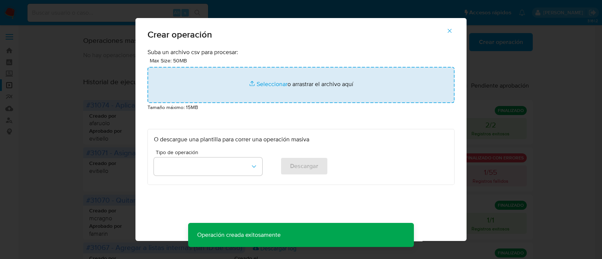
click at [227, 84] on input "file" at bounding box center [301, 85] width 307 height 36
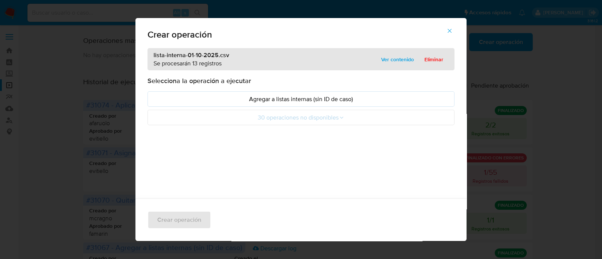
click at [165, 99] on p "Agregar a listas internas (sin ID de caso)" at bounding box center [301, 99] width 294 height 9
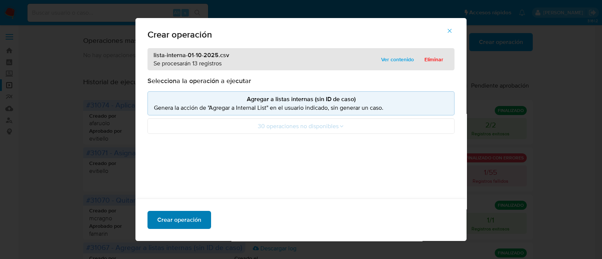
click at [192, 219] on span "Crear operación" at bounding box center [179, 220] width 44 height 17
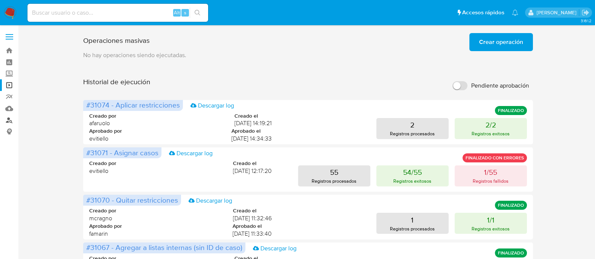
click at [6, 125] on link "Buscador de personas" at bounding box center [45, 120] width 90 height 12
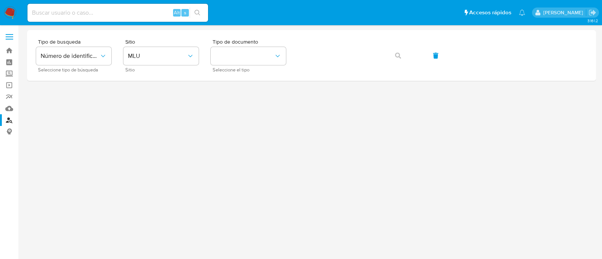
click at [12, 14] on img at bounding box center [10, 12] width 13 height 13
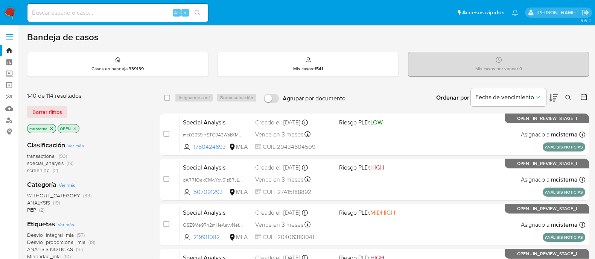
click at [44, 168] on span "screening" at bounding box center [38, 171] width 23 height 8
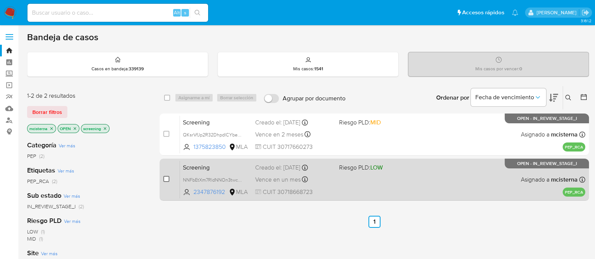
click at [166, 180] on input "checkbox" at bounding box center [166, 179] width 6 height 6
checkbox input "true"
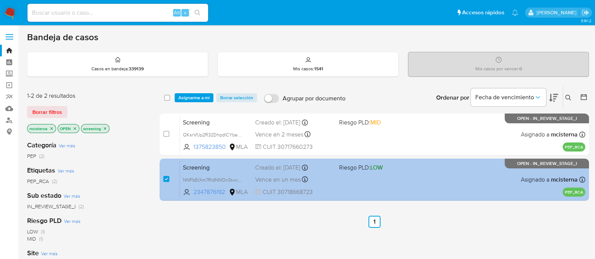
click at [365, 180] on div "Screening NNFbEtXm7RldNNOn3twcdgAG 2347876192 MLA Riesgo PLD: LOW Creado el: 08…" at bounding box center [382, 180] width 405 height 38
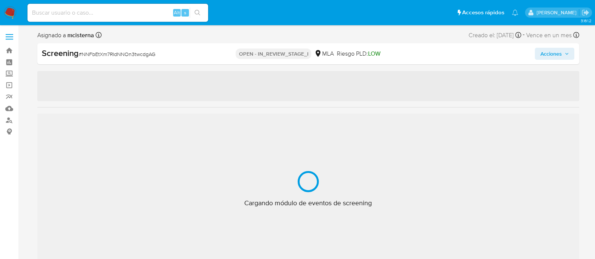
select select "10"
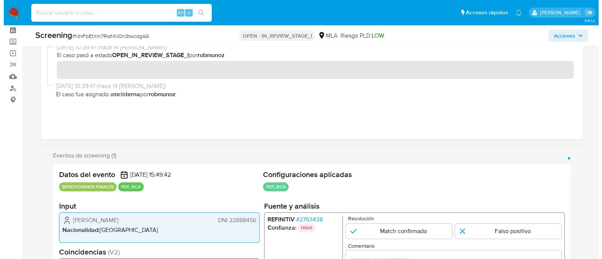
scroll to position [47, 0]
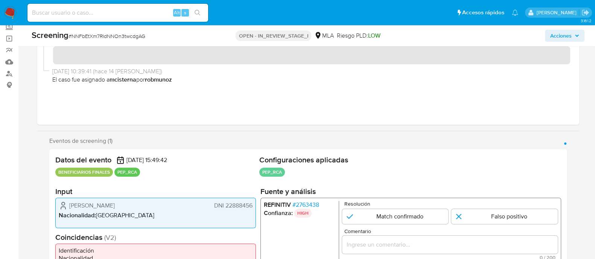
click at [305, 203] on span "# 2763438" at bounding box center [305, 205] width 27 height 8
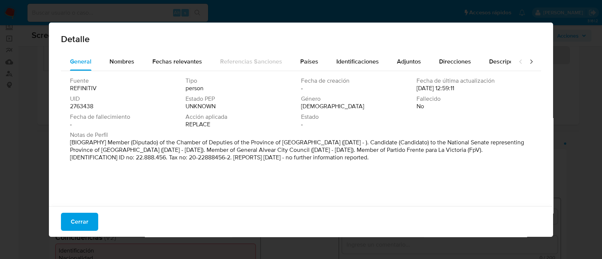
click at [217, 143] on p "[BIOGRAPHY] Member (Diputado) of the Chamber of Deputies of the Province of Men…" at bounding box center [300, 150] width 461 height 23
click at [127, 65] on span "Nombres" at bounding box center [122, 61] width 25 height 9
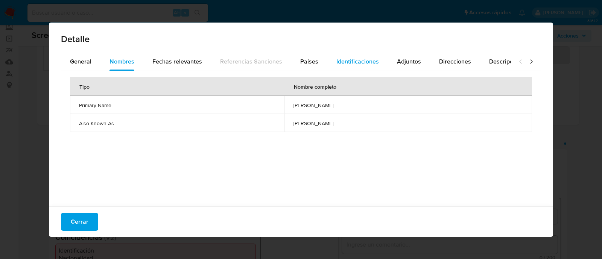
click at [350, 59] on span "Identificaciones" at bounding box center [358, 61] width 43 height 9
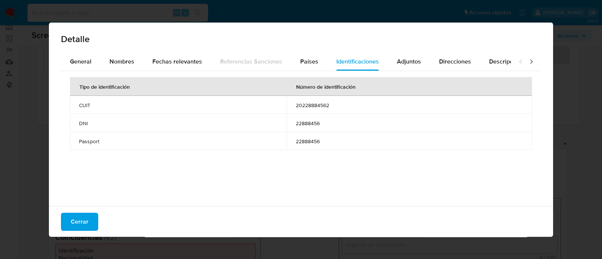
click at [301, 121] on span "22888456" at bounding box center [409, 123] width 227 height 7
click at [113, 65] on span "Nombres" at bounding box center [122, 61] width 25 height 9
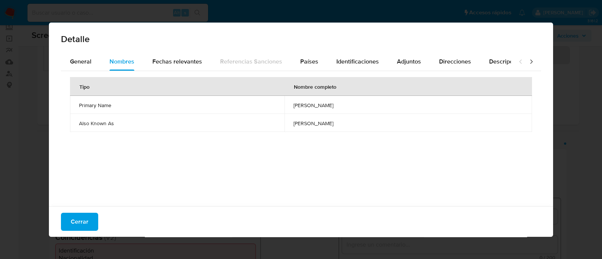
click at [285, 128] on td "gustavo roman majstruk" at bounding box center [409, 123] width 248 height 18
click at [294, 122] on span "gustavo roman majstruk" at bounding box center [409, 123] width 230 height 7
click at [82, 212] on div "Cerrar" at bounding box center [301, 222] width 505 height 30
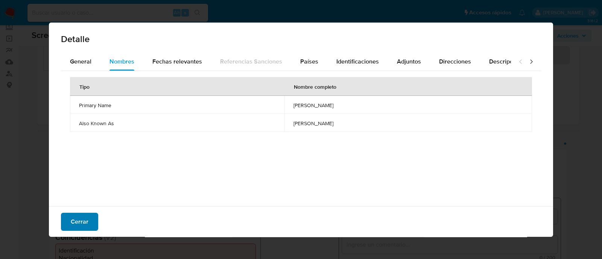
click at [87, 217] on span "Cerrar" at bounding box center [80, 222] width 18 height 17
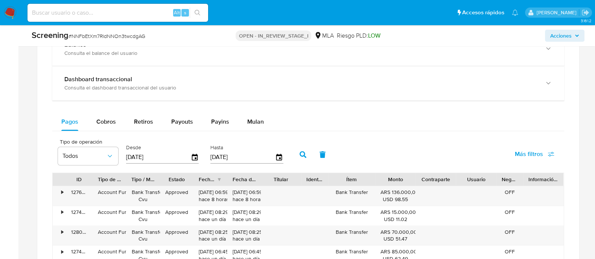
scroll to position [790, 0]
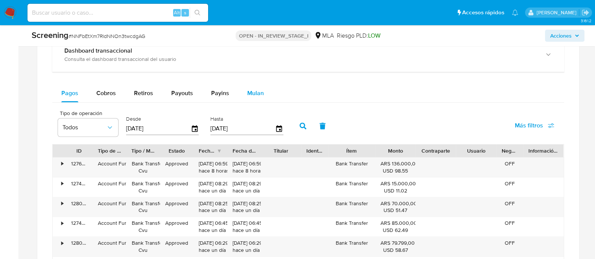
click at [248, 96] on span "Mulan" at bounding box center [255, 93] width 17 height 9
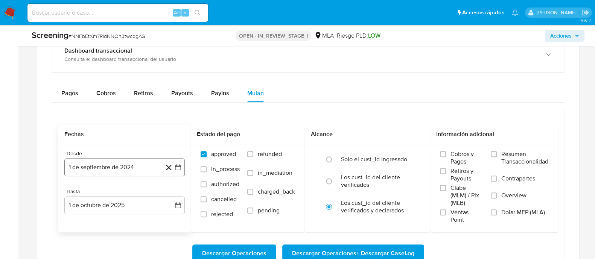
click at [120, 165] on button "1 de septiembre de 2024" at bounding box center [124, 168] width 120 height 18
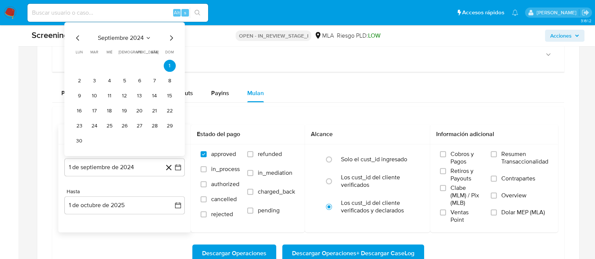
click at [169, 34] on icon "Mes siguiente" at bounding box center [171, 38] width 9 height 9
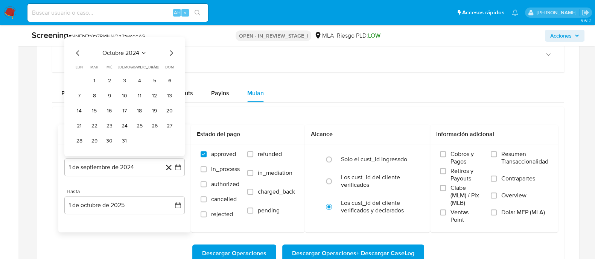
click at [172, 50] on icon "Mes siguiente" at bounding box center [171, 53] width 9 height 9
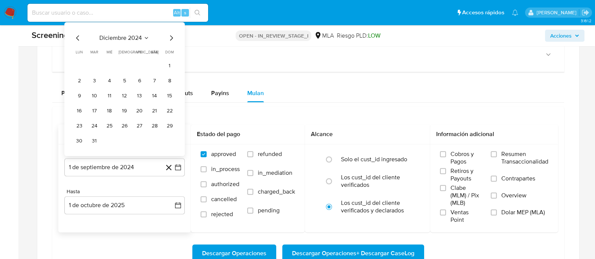
click at [172, 50] on span "dom" at bounding box center [169, 52] width 9 height 6
click at [132, 40] on span "diciembre 2024" at bounding box center [120, 38] width 43 height 8
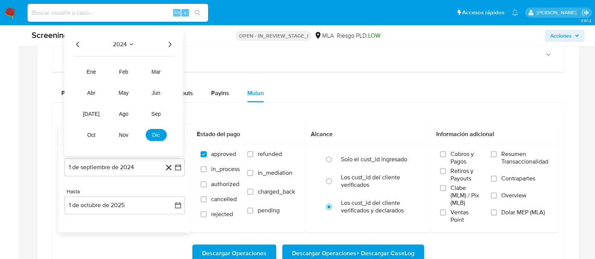
click at [176, 44] on div "2024 2024 ene feb mar abr may jun jul ago sep oct nov dic" at bounding box center [123, 93] width 119 height 128
click at [171, 44] on icon "Año siguiente" at bounding box center [169, 44] width 9 height 9
click at [128, 90] on span "may" at bounding box center [124, 93] width 10 height 6
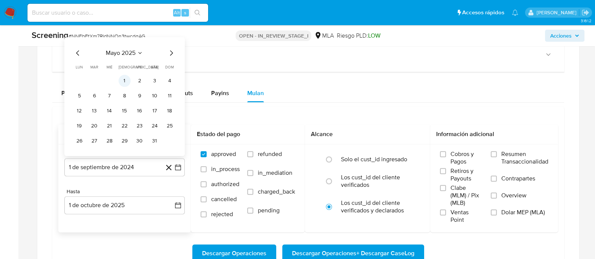
click at [124, 82] on button "1" at bounding box center [125, 81] width 12 height 12
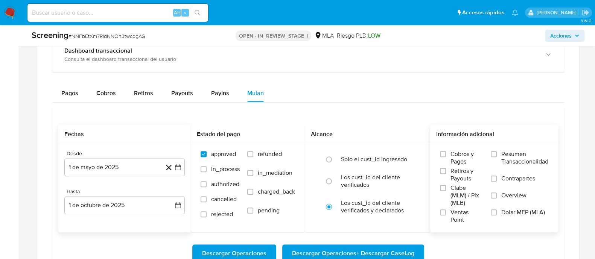
click at [505, 206] on label "Overview" at bounding box center [520, 200] width 58 height 17
click at [497, 199] on input "Overview" at bounding box center [494, 196] width 6 height 6
click at [488, 190] on div "Cobros y Pagos Retiros y Payouts Clabe (MLM) / Pix (MLB) Ventas Point Resumen T…" at bounding box center [494, 188] width 116 height 75
click at [494, 194] on input "Overview" at bounding box center [494, 196] width 6 height 6
click at [493, 210] on input "Dolar MEP (MLA)" at bounding box center [494, 213] width 6 height 6
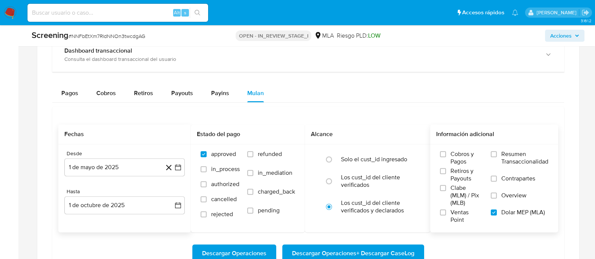
click at [273, 250] on button "Descargar Operaciones" at bounding box center [234, 254] width 84 height 18
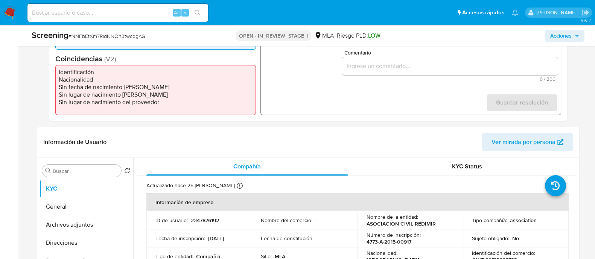
scroll to position [367, 0]
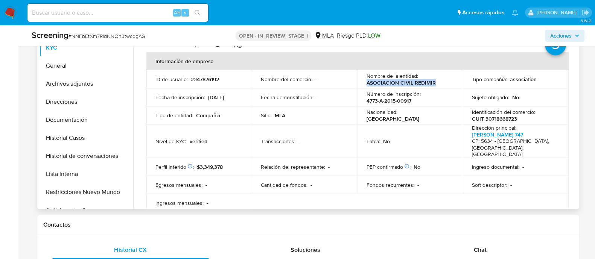
drag, startPoint x: 364, startPoint y: 82, endPoint x: 457, endPoint y: 81, distance: 93.0
click at [457, 81] on td "Nombre de la entidad : ASOCIACION CIVIL REDIMIR" at bounding box center [411, 79] width 106 height 18
click at [209, 78] on p "2347876192" at bounding box center [205, 79] width 28 height 7
copy p "2347876192"
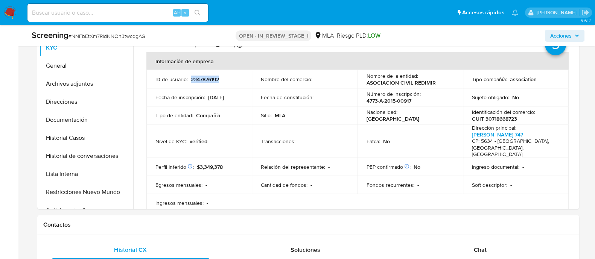
scroll to position [320, 0]
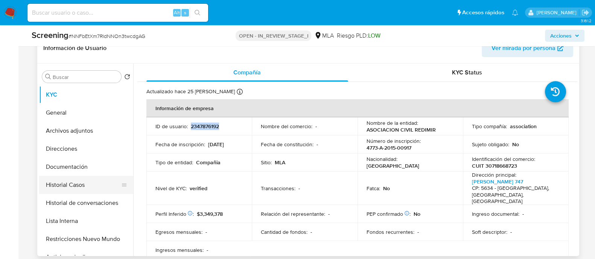
click at [90, 181] on button "Historial Casos" at bounding box center [83, 185] width 88 height 18
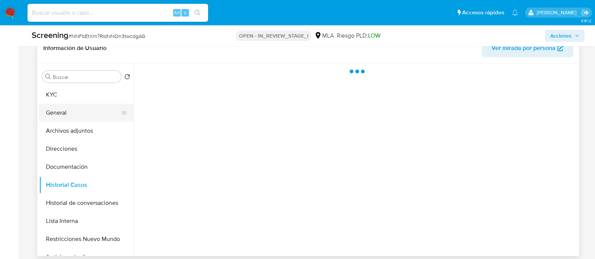
click at [73, 112] on button "General" at bounding box center [83, 113] width 88 height 18
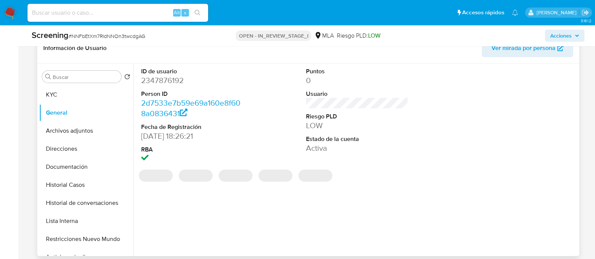
click at [168, 79] on dd "2347876192" at bounding box center [192, 80] width 102 height 11
copy dd "2347876192"
click at [108, 182] on button "Historial Casos" at bounding box center [83, 185] width 88 height 18
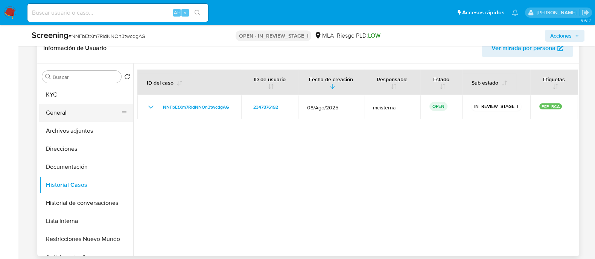
click at [79, 107] on button "General" at bounding box center [83, 113] width 88 height 18
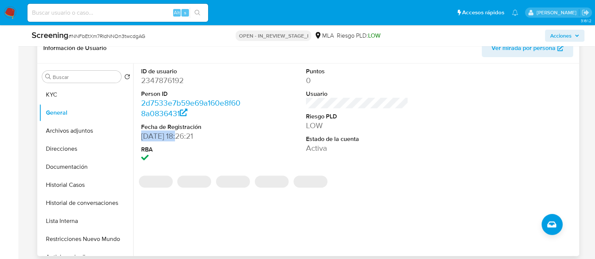
drag, startPoint x: 142, startPoint y: 138, endPoint x: 181, endPoint y: 138, distance: 39.9
click at [181, 138] on dd "22/03/2025 18:26:21" at bounding box center [192, 136] width 102 height 11
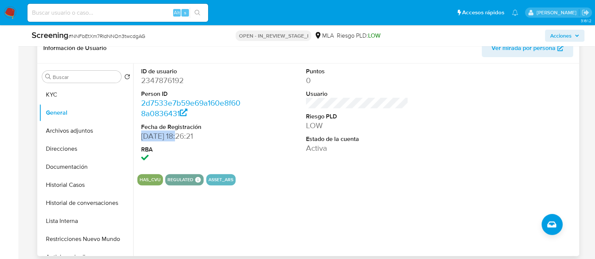
copy dd "22/03/2025"
click at [81, 99] on button "KYC" at bounding box center [83, 95] width 88 height 18
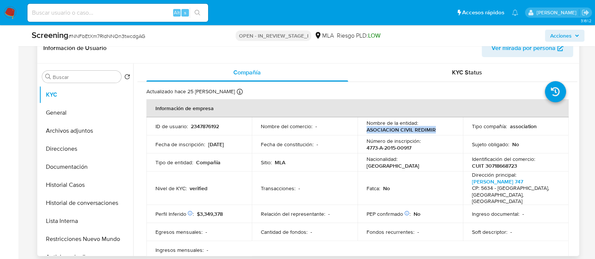
drag, startPoint x: 366, startPoint y: 131, endPoint x: 436, endPoint y: 130, distance: 70.0
click at [436, 130] on div "Nombre de la entidad : ASOCIACION CIVIL REDIMIR" at bounding box center [411, 127] width 88 height 14
copy p "ASOCIACION CIVIL REDIMIR"
click at [505, 163] on p "CUIT 30718668723" at bounding box center [494, 166] width 45 height 7
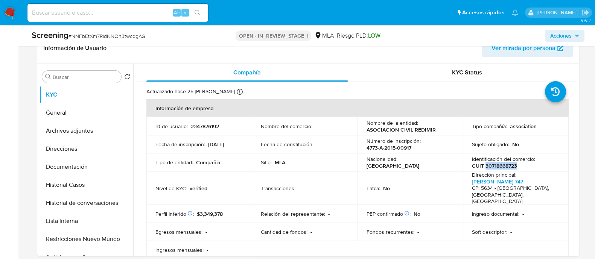
copy p "30718668723"
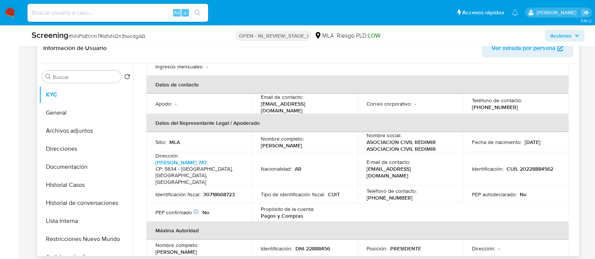
scroll to position [282, 0]
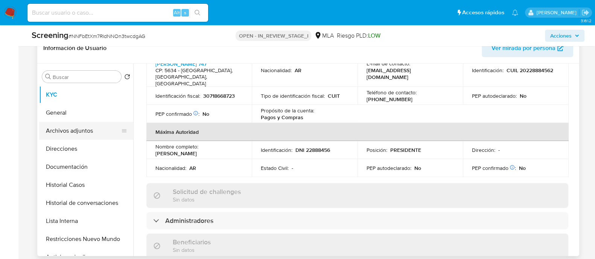
click at [74, 127] on button "Archivos adjuntos" at bounding box center [83, 131] width 88 height 18
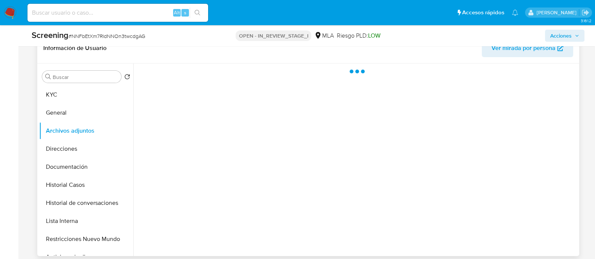
scroll to position [0, 0]
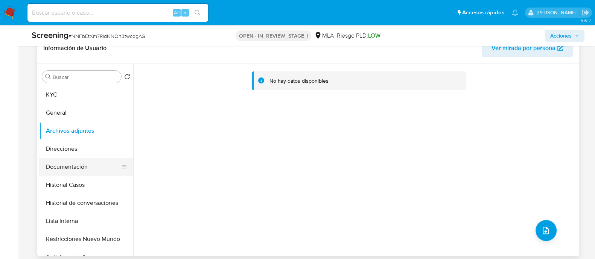
click at [121, 162] on div at bounding box center [124, 167] width 6 height 18
click at [102, 171] on button "Documentación" at bounding box center [83, 167] width 88 height 18
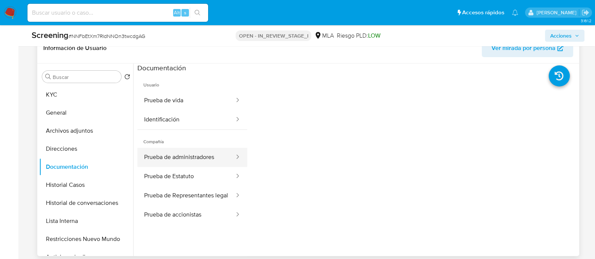
click at [211, 152] on button "Prueba de administradores" at bounding box center [186, 157] width 98 height 19
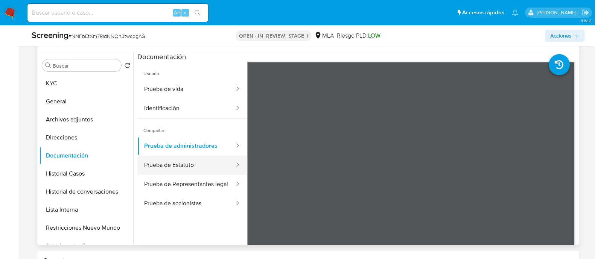
scroll to position [316, 0]
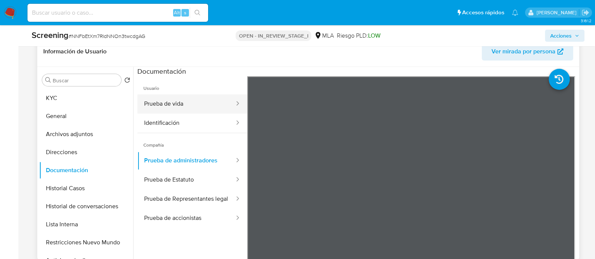
click at [187, 101] on button "Prueba de vida" at bounding box center [186, 103] width 98 height 19
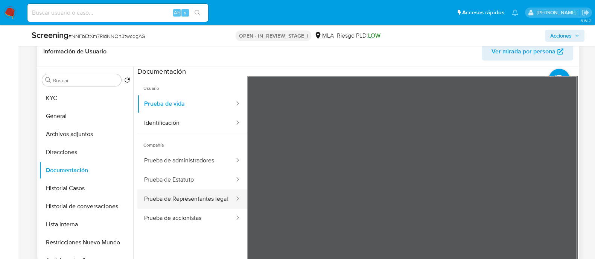
click at [206, 194] on button "Prueba de Representantes legal" at bounding box center [186, 199] width 98 height 19
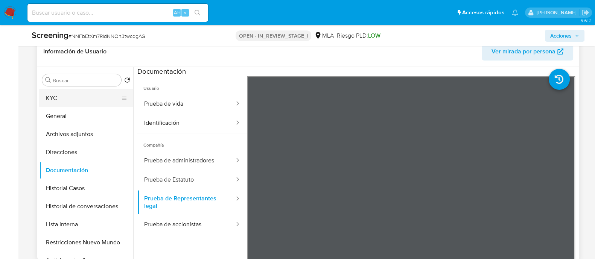
click at [50, 99] on button "KYC" at bounding box center [83, 98] width 88 height 18
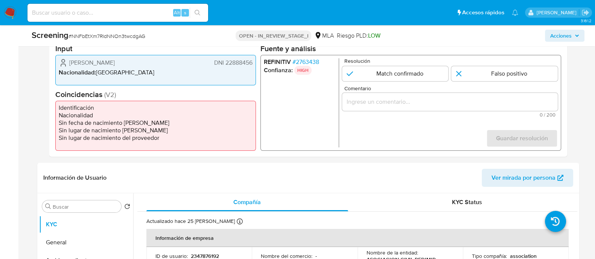
scroll to position [175, 0]
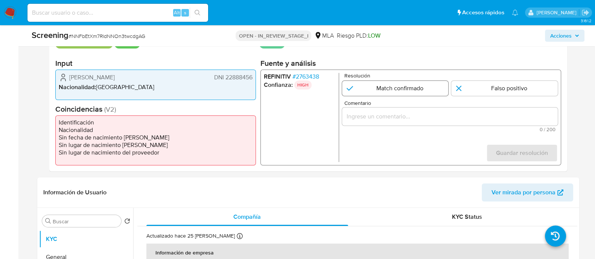
click at [404, 85] on input "1 de 1" at bounding box center [395, 88] width 107 height 15
radio input "true"
click at [403, 117] on input "Comentario" at bounding box center [450, 117] width 216 height 10
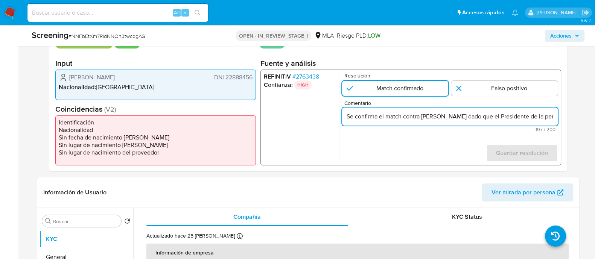
scroll to position [0, 352]
type input "Se confirma el match contra PEP dado que el Presidente de la persona jurídica a…"
click at [498, 151] on span "Guardar resolución" at bounding box center [522, 153] width 52 height 17
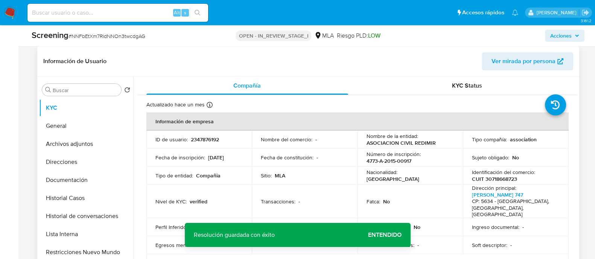
scroll to position [363, 0]
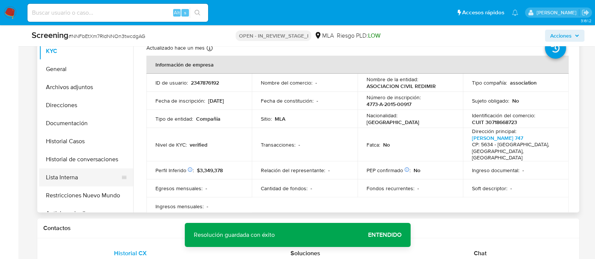
click at [83, 180] on button "Lista Interna" at bounding box center [83, 178] width 88 height 18
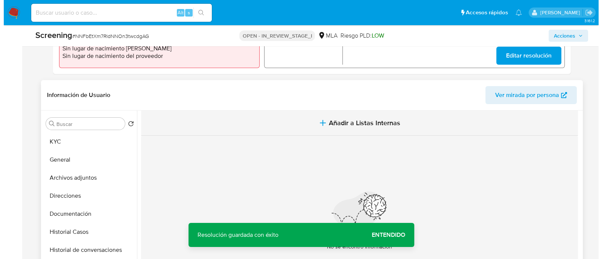
scroll to position [269, 0]
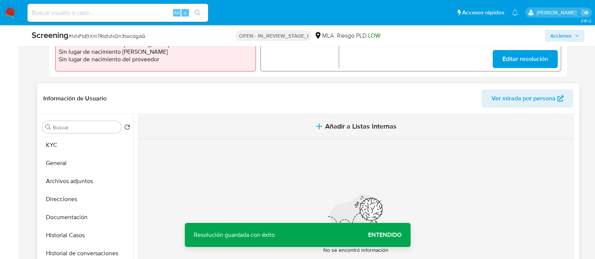
click at [330, 123] on span "Añadir a Listas Internas" at bounding box center [361, 126] width 72 height 8
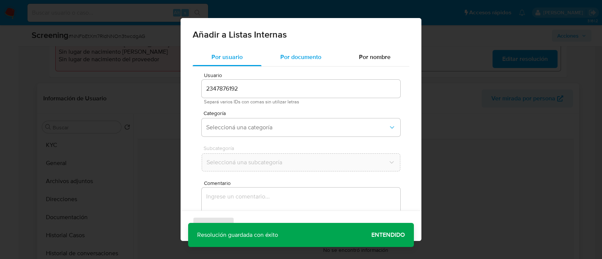
click at [296, 59] on span "Por documento" at bounding box center [300, 57] width 41 height 9
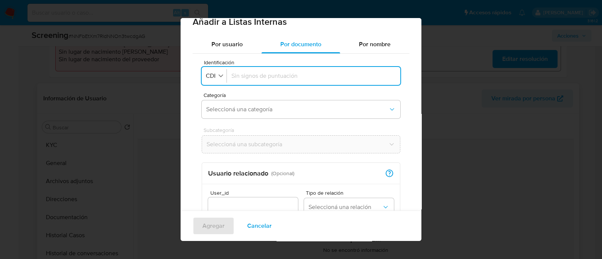
scroll to position [0, 0]
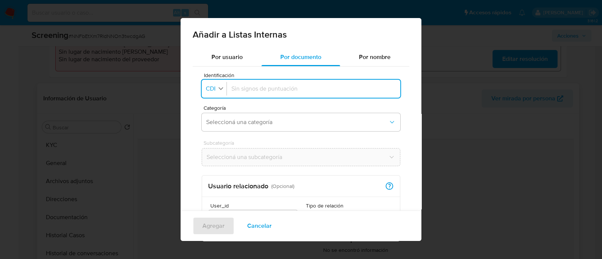
click at [226, 86] on button "Identificación CDI" at bounding box center [215, 89] width 23 height 11
click at [223, 143] on li "CUIT" at bounding box center [216, 140] width 30 height 18
click at [286, 86] on input "Identificación" at bounding box center [315, 89] width 161 height 8
type input "20228884562"
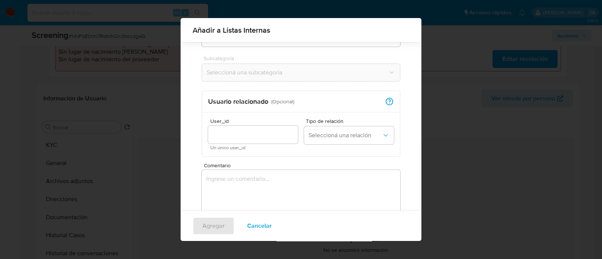
scroll to position [88, 0]
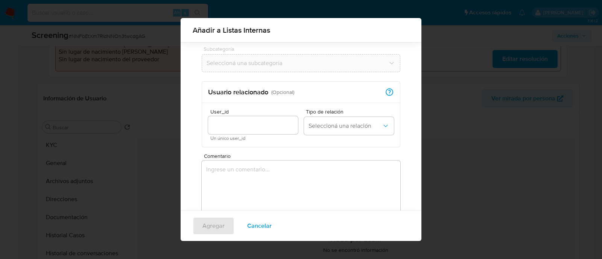
click at [263, 127] on input "User_id" at bounding box center [253, 125] width 90 height 10
type input "2347876192"
click at [344, 127] on span "Seleccioná una relación" at bounding box center [345, 126] width 73 height 8
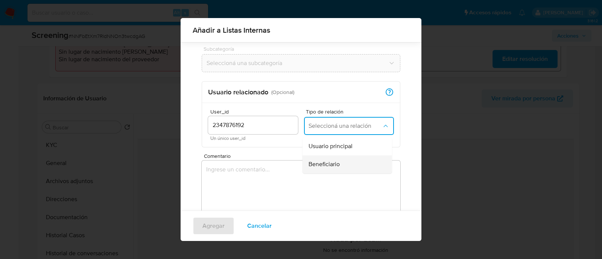
click at [338, 165] on div "Beneficiario" at bounding box center [345, 164] width 73 height 18
click at [319, 190] on textarea "Comentario" at bounding box center [301, 197] width 199 height 72
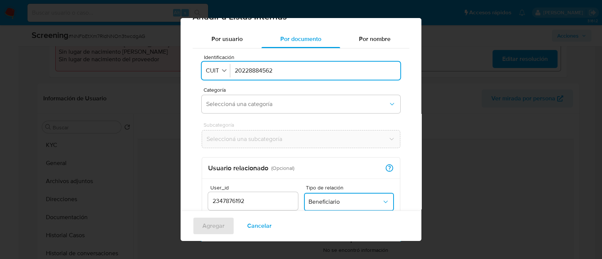
scroll to position [6, 0]
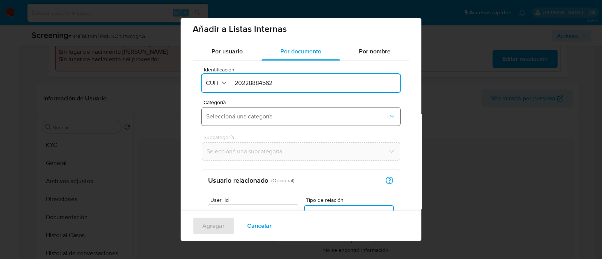
type textarea "Se confirma el match contra PEP dado que el Presidente de la persona jurídica a…"
click at [254, 120] on button "Seleccioná una categoría" at bounding box center [301, 117] width 199 height 18
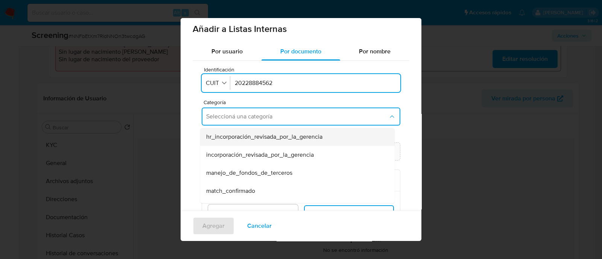
scroll to position [47, 0]
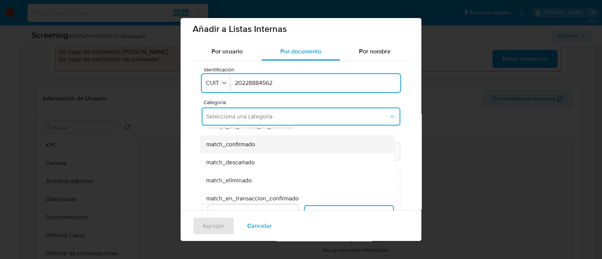
click at [255, 148] on span "match_confirmado" at bounding box center [230, 145] width 49 height 8
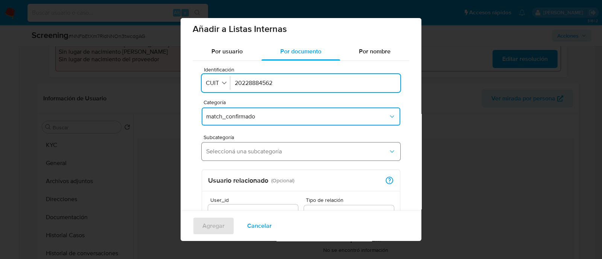
click at [253, 154] on span "Seleccioná una subcategoría" at bounding box center [297, 152] width 182 height 8
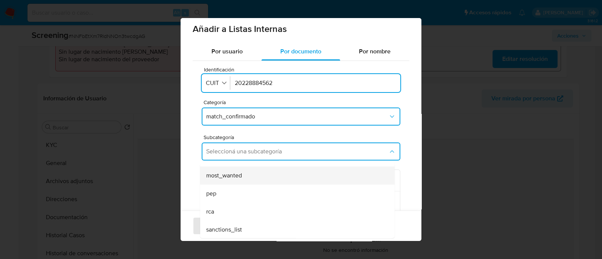
scroll to position [51, 0]
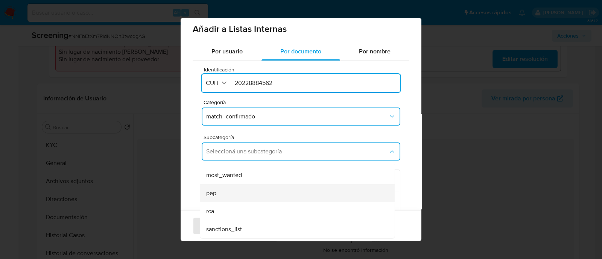
click at [250, 195] on div "pep" at bounding box center [295, 193] width 178 height 18
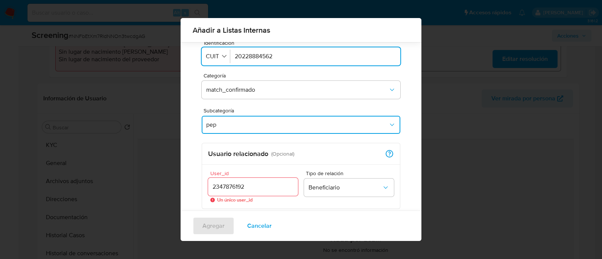
scroll to position [47, 0]
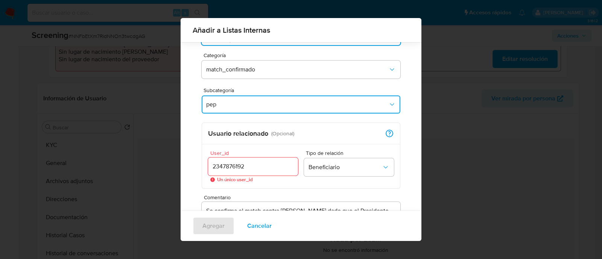
click at [252, 166] on input "2347876192" at bounding box center [253, 167] width 90 height 10
type input "2347876192"
click at [217, 232] on span "Agregar" at bounding box center [214, 226] width 22 height 17
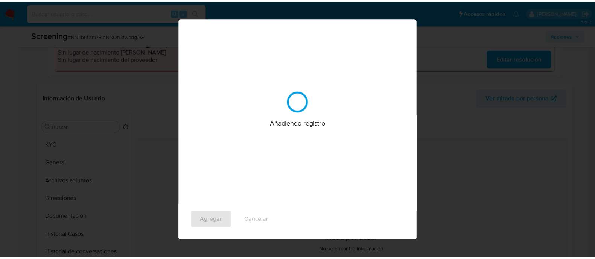
scroll to position [0, 0]
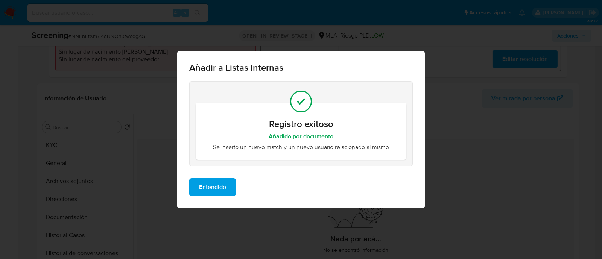
click at [219, 193] on span "Entendido" at bounding box center [212, 187] width 27 height 17
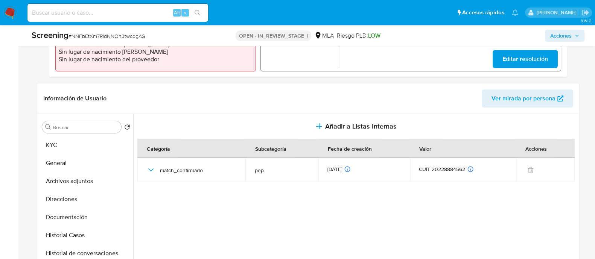
click at [560, 38] on span "Acciones" at bounding box center [560, 36] width 21 height 12
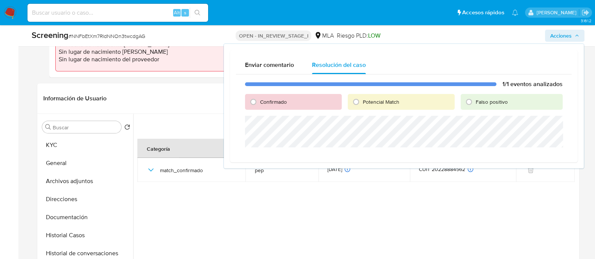
click at [266, 104] on span "Confirmado" at bounding box center [273, 102] width 27 height 8
click at [259, 104] on input "Confirmado" at bounding box center [253, 102] width 12 height 12
radio input "true"
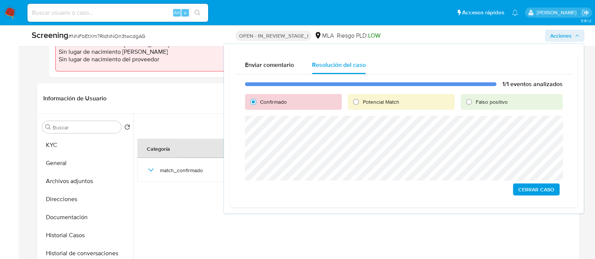
click at [537, 191] on span "Cerrar Caso" at bounding box center [536, 189] width 36 height 11
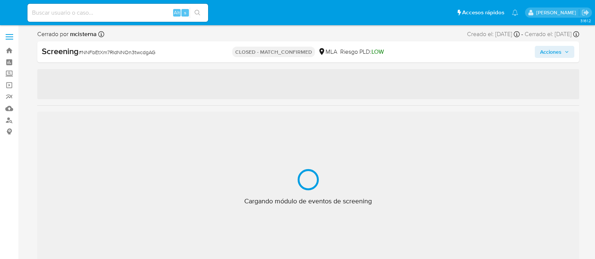
select select "10"
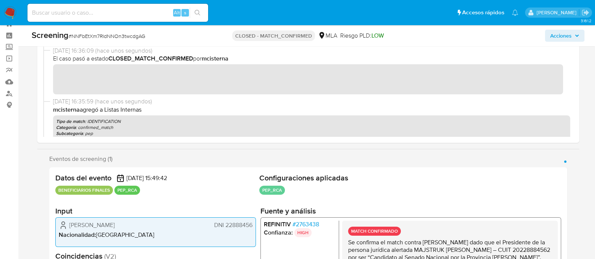
scroll to position [27, 0]
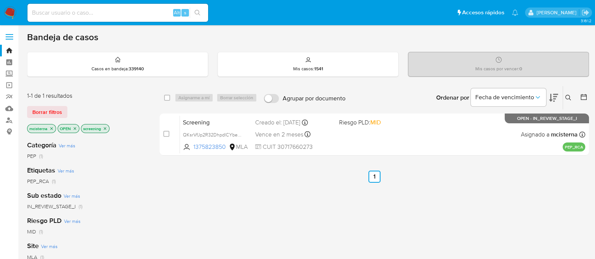
click at [408, 123] on span "Riesgo PLD: MID" at bounding box center [378, 122] width 78 height 10
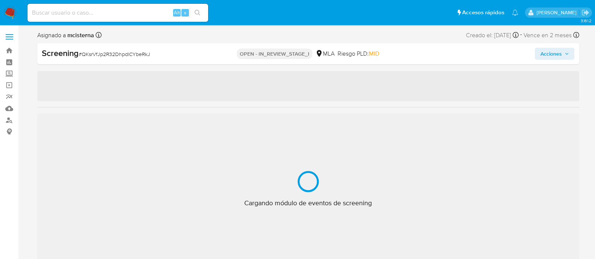
select select "10"
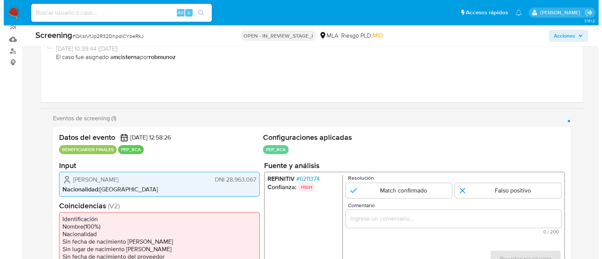
scroll to position [141, 0]
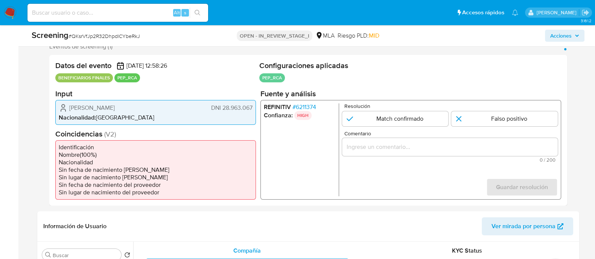
click at [311, 106] on span "# 6211374" at bounding box center [304, 107] width 24 height 8
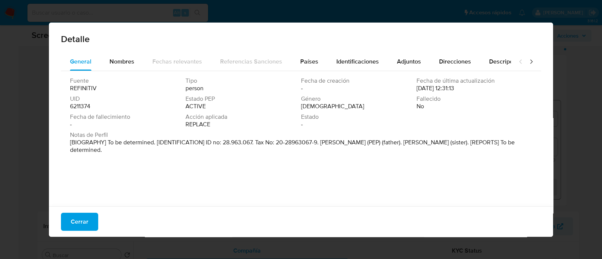
click at [282, 144] on p "[BIOGRAPHY] To be determined. [IDENTIFICATION] ID no: 28.963.067. Tax No: 20-28…" at bounding box center [300, 146] width 461 height 15
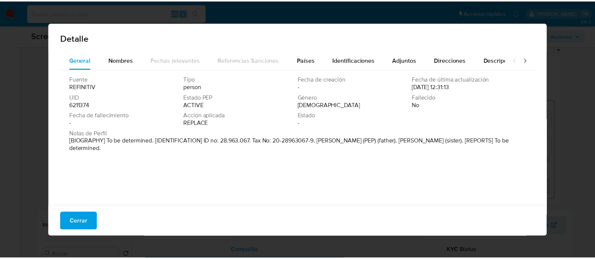
scroll to position [2, 0]
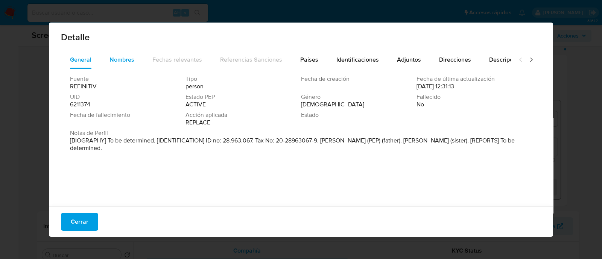
click at [117, 60] on span "Nombres" at bounding box center [122, 59] width 25 height 9
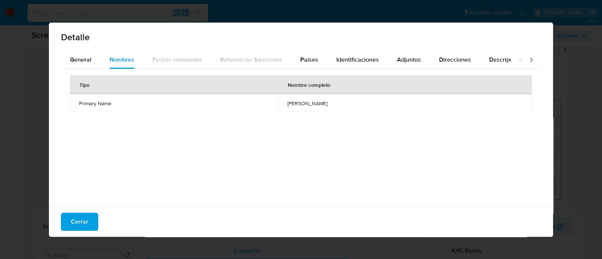
click at [189, 169] on div "Tipo Nombre completo Primary Name [PERSON_NAME]" at bounding box center [301, 135] width 480 height 132
click at [77, 226] on span "Cerrar" at bounding box center [80, 222] width 18 height 17
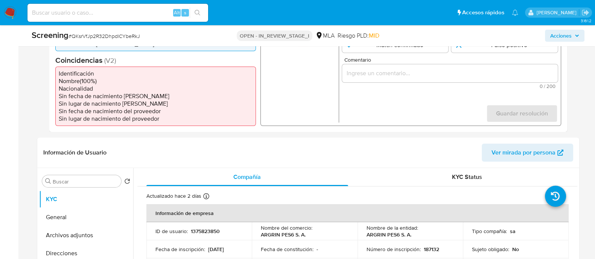
scroll to position [141, 0]
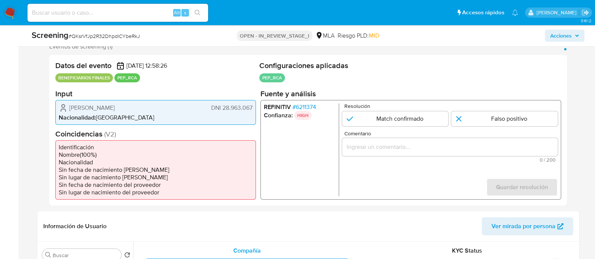
click at [287, 108] on li "REFINITIV # 6211374" at bounding box center [300, 107] width 72 height 8
click at [301, 108] on span "# 6211374" at bounding box center [304, 107] width 24 height 8
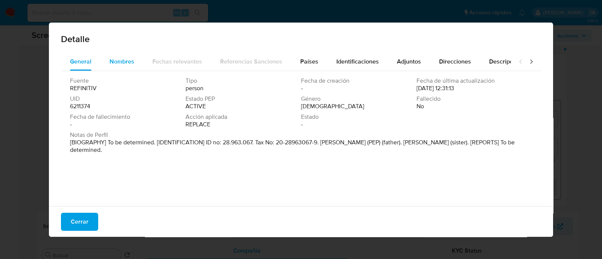
click at [128, 62] on span "Nombres" at bounding box center [122, 61] width 25 height 9
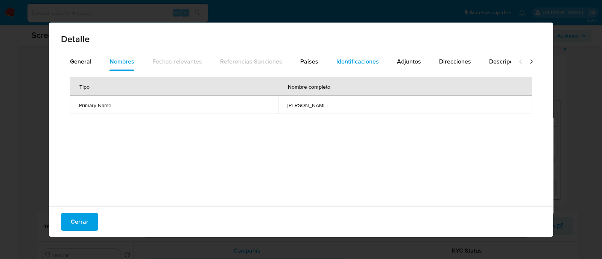
click at [337, 57] on span "Identificaciones" at bounding box center [358, 61] width 43 height 9
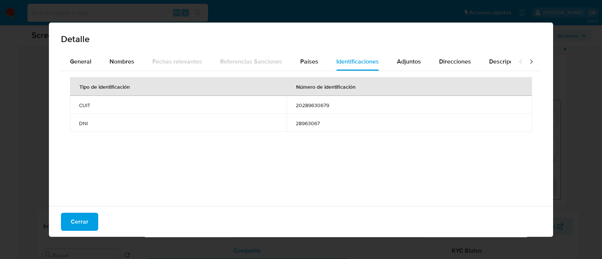
click at [292, 123] on td "28963067" at bounding box center [409, 123] width 245 height 18
click at [83, 218] on span "Cerrar" at bounding box center [80, 222] width 18 height 17
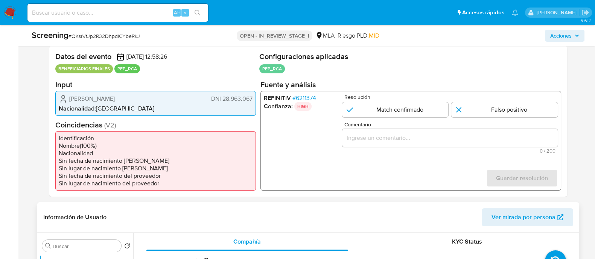
scroll to position [208, 0]
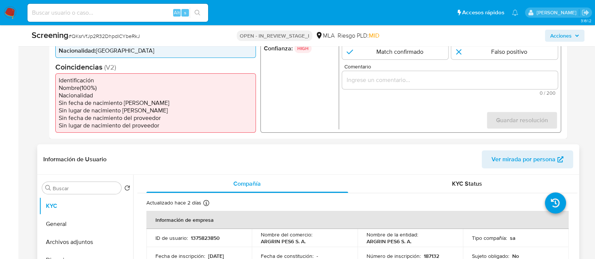
click at [216, 236] on p "1375823850" at bounding box center [205, 238] width 29 height 7
copy p "1375823850"
click at [98, 229] on button "General" at bounding box center [83, 224] width 88 height 18
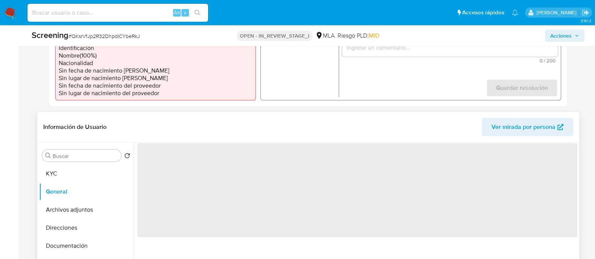
scroll to position [255, 0]
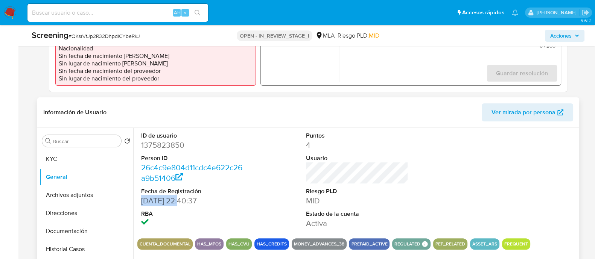
drag, startPoint x: 148, startPoint y: 198, endPoint x: 179, endPoint y: 198, distance: 31.2
click at [179, 198] on div "ID de usuario 1375823850 Person ID 26c4c9e804d11cdc4e622c26a9b51406 Fecha de Re…" at bounding box center [192, 180] width 110 height 105
copy dd "[DATE]"
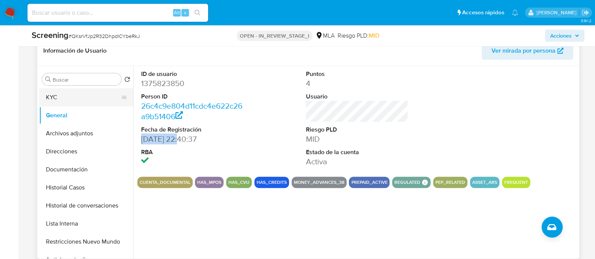
scroll to position [302, 0]
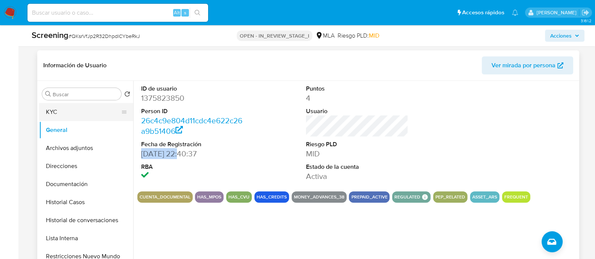
click at [88, 117] on button "KYC" at bounding box center [83, 112] width 88 height 18
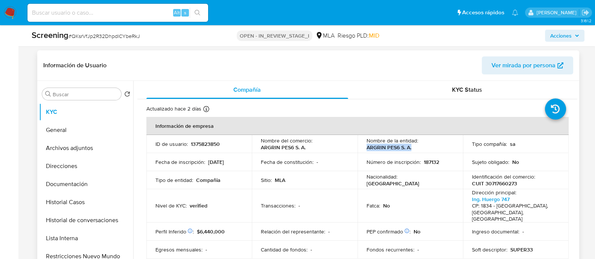
drag, startPoint x: 366, startPoint y: 149, endPoint x: 416, endPoint y: 148, distance: 50.5
click at [416, 148] on div "Nombre de la entidad : ARGRIN PES6 S. A." at bounding box center [411, 144] width 88 height 14
copy p "ARGRIN PES6 S. A."
click at [506, 181] on p "CUIT 30717660273" at bounding box center [494, 183] width 45 height 7
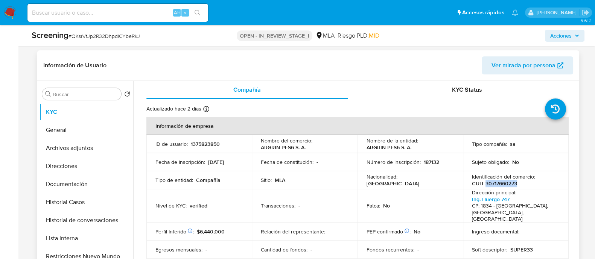
copy p "30717660273"
click at [94, 153] on button "Archivos adjuntos" at bounding box center [83, 148] width 88 height 18
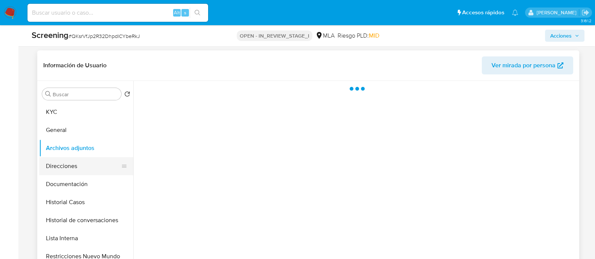
click at [94, 174] on button "Direcciones" at bounding box center [83, 166] width 88 height 18
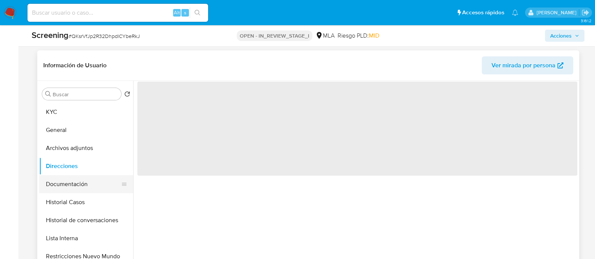
click at [121, 179] on div at bounding box center [124, 184] width 6 height 18
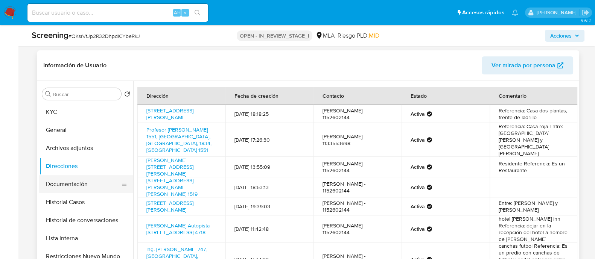
click at [61, 187] on button "Documentación" at bounding box center [83, 184] width 88 height 18
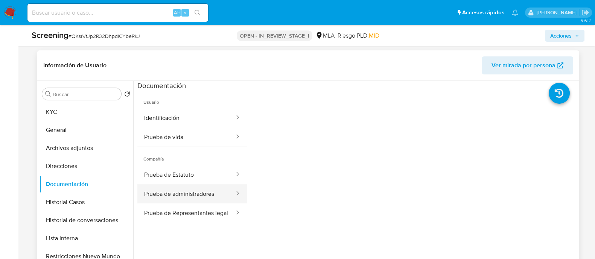
click at [192, 192] on button "Prueba de administradores" at bounding box center [186, 193] width 98 height 19
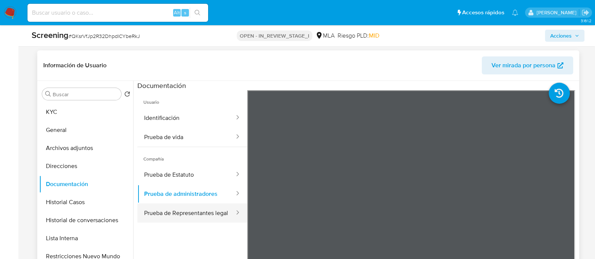
click at [189, 210] on button "Prueba de Representantes legal" at bounding box center [186, 213] width 98 height 19
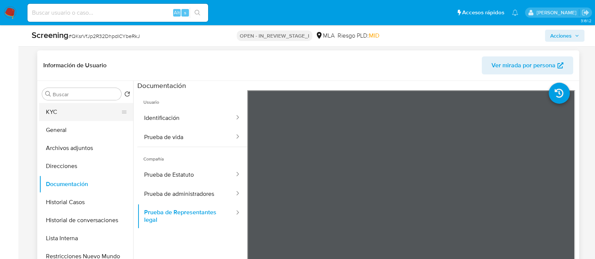
click at [88, 110] on button "KYC" at bounding box center [83, 112] width 88 height 18
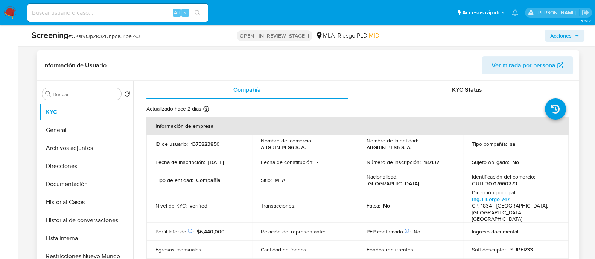
scroll to position [141, 0]
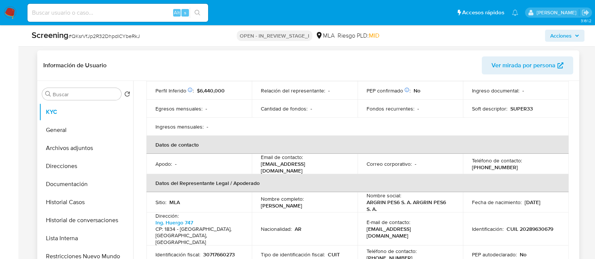
click at [539, 226] on p "CUIL 20289630679" at bounding box center [530, 229] width 47 height 7
copy p "20289630679"
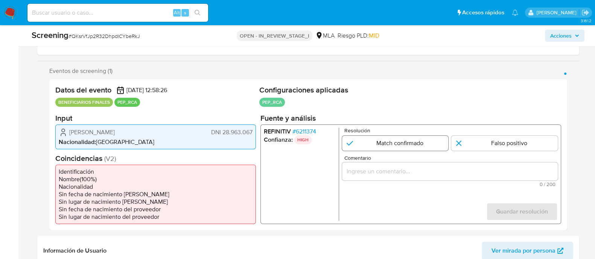
scroll to position [114, 0]
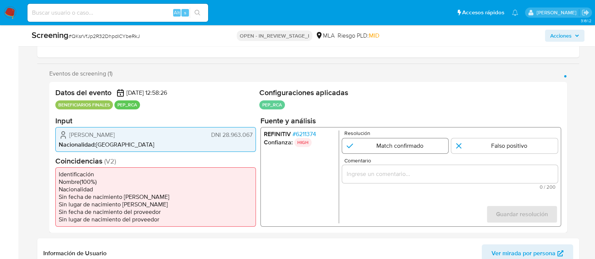
click at [407, 148] on input "1 de 1" at bounding box center [395, 145] width 107 height 15
radio input "true"
click at [405, 172] on input "Comentario" at bounding box center [450, 174] width 216 height 10
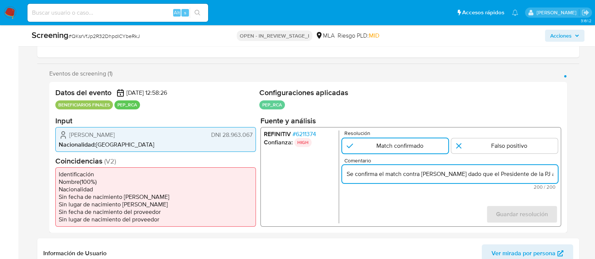
scroll to position [0, 368]
click at [469, 174] on input "Se confirma el match contra PEP dado que el Presidente de la PJ alertada GRINDE…" at bounding box center [450, 174] width 216 height 10
click at [497, 174] on input "Se confirma el match contra PEP dado que el Presidente de la PJ alertada GRINDE…" at bounding box center [450, 174] width 216 height 10
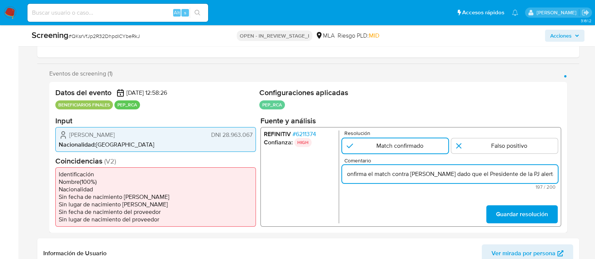
scroll to position [0, 0]
drag, startPoint x: 456, startPoint y: 175, endPoint x: 341, endPoint y: 174, distance: 114.8
click at [341, 174] on div "REFINITIV # 6211374 Confianza: HIGH Resolución Match confirmado Falso positivo …" at bounding box center [410, 177] width 301 height 100
click at [546, 176] on input "El Presidente de la PJ alertada GRINDETTI PABLO – CUIT 20289630679 es HIJO de G…" at bounding box center [450, 174] width 216 height 10
type input "Se confirma match contra [PERSON_NAME]. El Presidente de la PJ alertada [PERSON…"
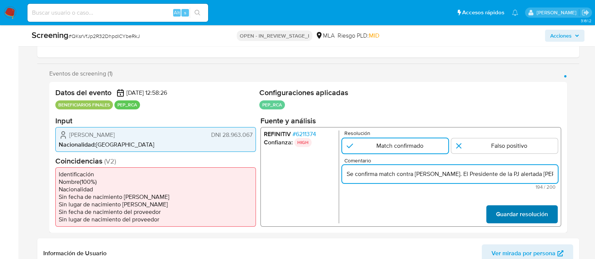
click at [511, 211] on span "Guardar resolución" at bounding box center [522, 214] width 52 height 17
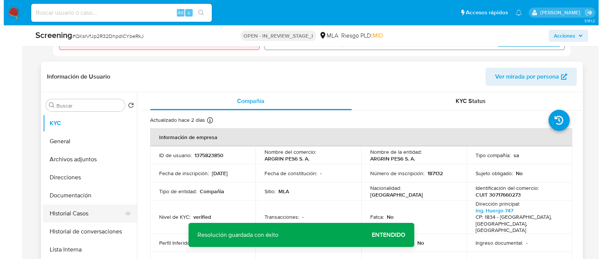
scroll to position [302, 0]
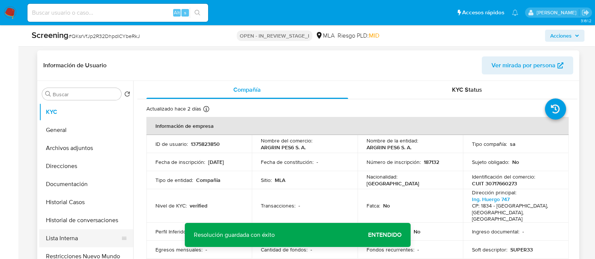
click at [86, 231] on button "Lista Interna" at bounding box center [83, 239] width 88 height 18
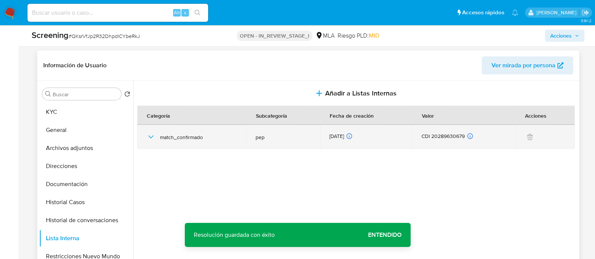
click at [149, 138] on icon "button" at bounding box center [150, 137] width 9 height 9
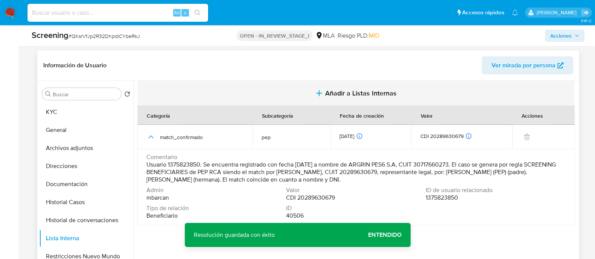
click at [331, 97] on span "Añadir a Listas Internas" at bounding box center [361, 93] width 72 height 8
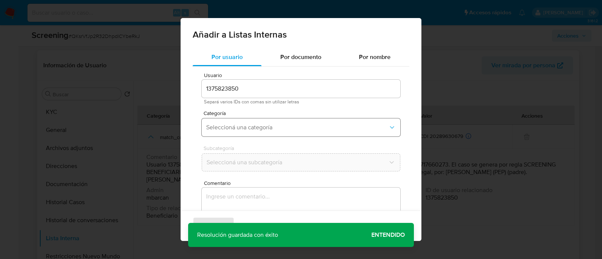
click at [258, 124] on span "Seleccioná una categoría" at bounding box center [297, 128] width 182 height 8
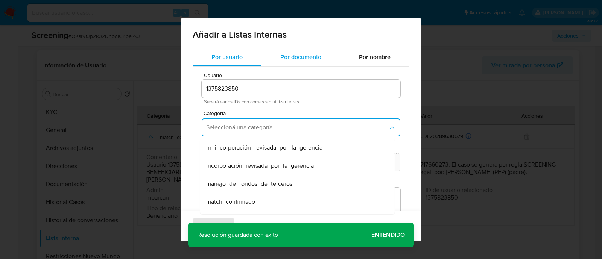
click at [294, 56] on span "Por documento" at bounding box center [300, 57] width 41 height 9
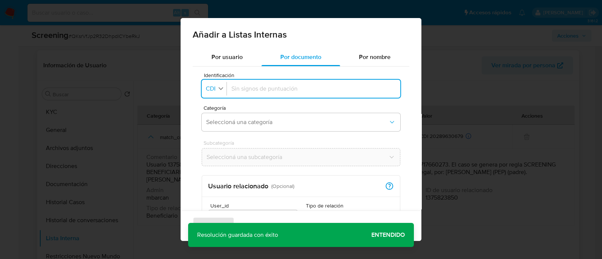
click at [221, 90] on icon "button" at bounding box center [221, 88] width 5 height 3
click at [215, 135] on div "CUIT" at bounding box center [213, 140] width 13 height 18
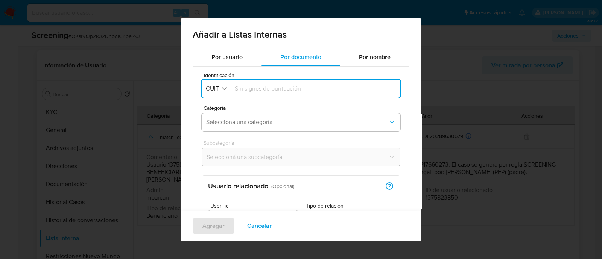
click at [266, 93] on div at bounding box center [315, 89] width 161 height 18
click at [264, 87] on input "Identificación" at bounding box center [315, 89] width 161 height 8
type input "20289630679"
click at [255, 118] on button "Seleccioná una categoría" at bounding box center [301, 122] width 199 height 18
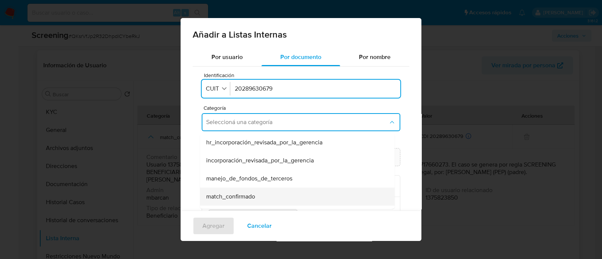
click at [256, 198] on div "match_confirmado" at bounding box center [295, 197] width 178 height 18
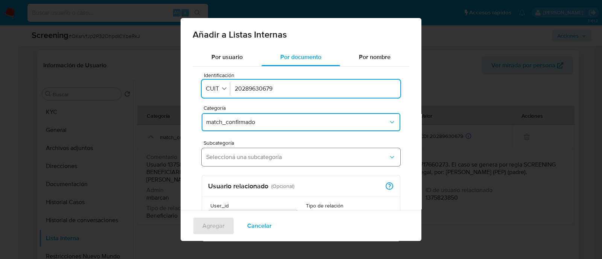
click at [244, 161] on button "Seleccioná una subcategoría" at bounding box center [301, 157] width 199 height 18
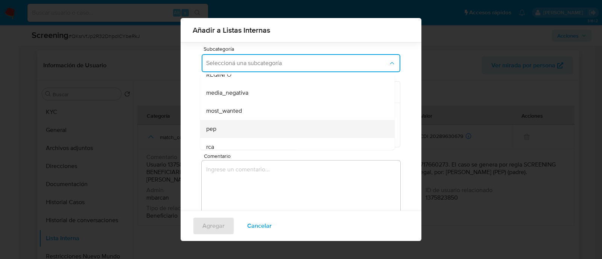
scroll to position [47, 0]
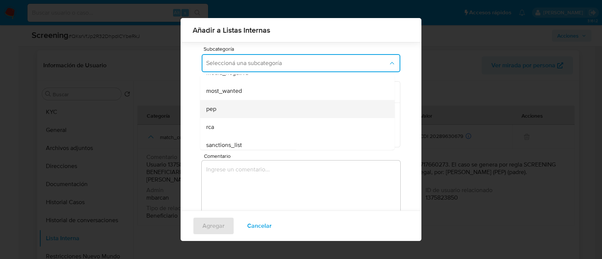
click at [236, 107] on div "pep" at bounding box center [295, 109] width 178 height 18
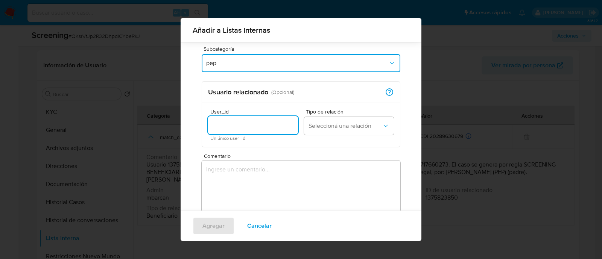
click at [245, 129] on input "User_id" at bounding box center [253, 125] width 90 height 10
type input "1375823850"
click at [360, 128] on span "Seleccioná una relación" at bounding box center [345, 126] width 73 height 8
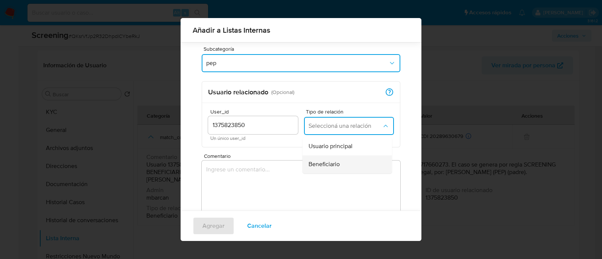
click at [349, 161] on div "Beneficiario" at bounding box center [345, 164] width 73 height 18
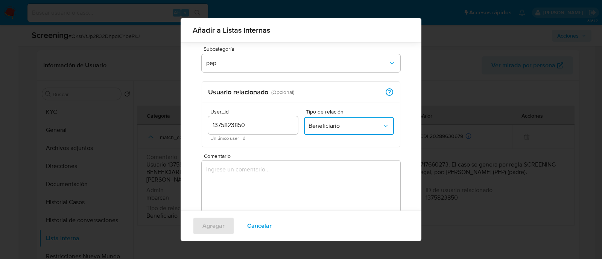
click at [324, 197] on textarea "Comentario" at bounding box center [301, 197] width 199 height 72
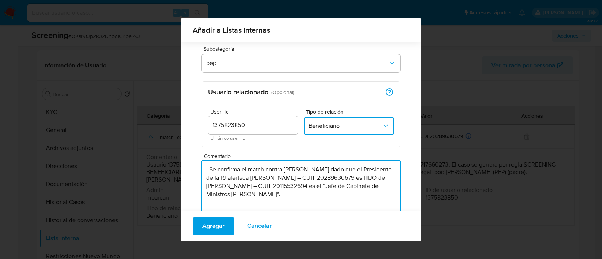
click at [209, 172] on textarea ". Se confirma el match contra PEP dado que el Presidente de la PJ alertada GRIN…" at bounding box center [301, 197] width 199 height 72
type textarea "Se confirma el match contra [PERSON_NAME] dado que el Presidente de la PJ alert…"
click at [208, 227] on span "Agregar" at bounding box center [214, 226] width 22 height 17
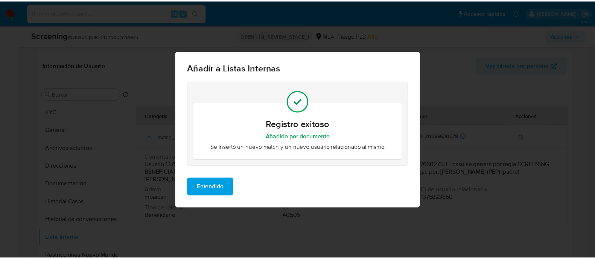
scroll to position [0, 0]
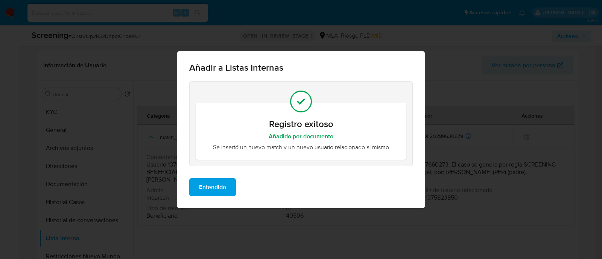
click at [212, 191] on span "Entendido" at bounding box center [212, 187] width 27 height 17
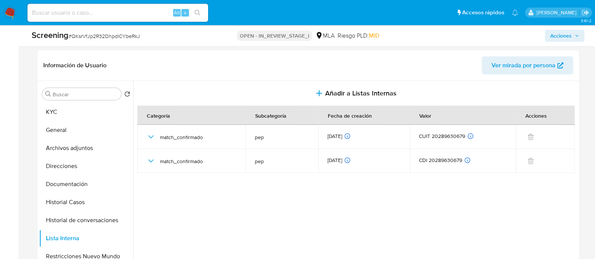
click at [563, 36] on span "Acciones" at bounding box center [560, 36] width 21 height 12
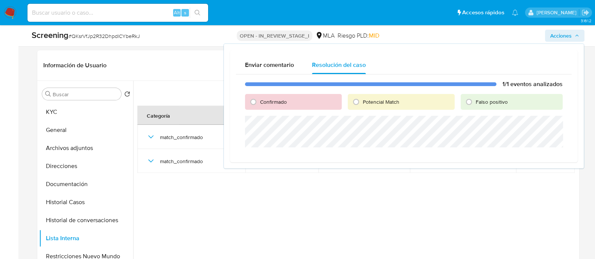
click at [275, 103] on span "Confirmado" at bounding box center [273, 102] width 27 height 8
click at [259, 103] on input "Confirmado" at bounding box center [253, 102] width 12 height 12
radio input "true"
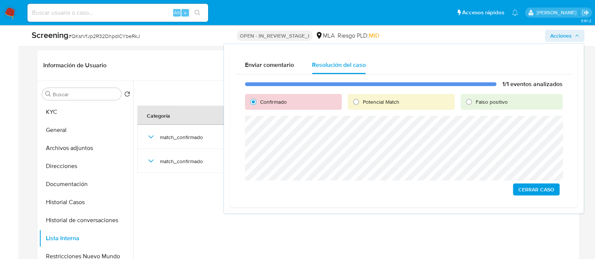
click at [531, 191] on span "Cerrar Caso" at bounding box center [536, 189] width 36 height 11
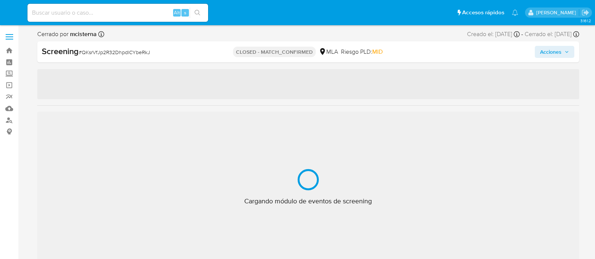
select select "10"
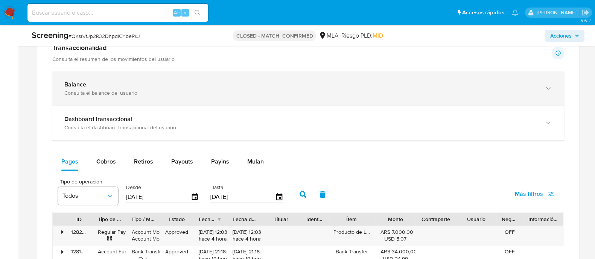
scroll to position [686, 0]
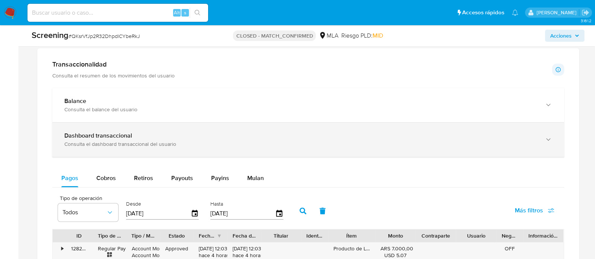
click at [229, 146] on div "Consulta el dashboard transaccional del usuario" at bounding box center [300, 144] width 473 height 7
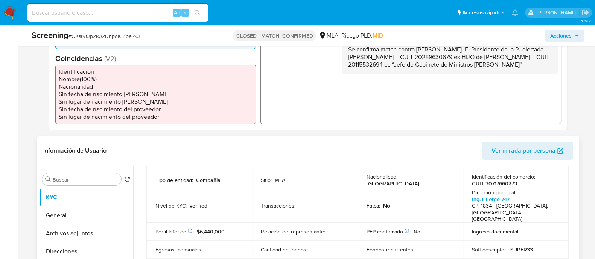
scroll to position [40, 0]
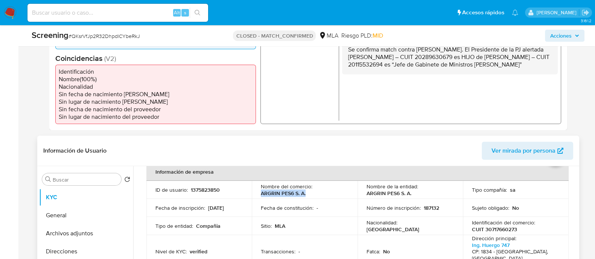
drag, startPoint x: 268, startPoint y: 192, endPoint x: 314, endPoint y: 192, distance: 46.3
click at [314, 192] on div "Nombre del comercio : ARGRIN PES6 S. A." at bounding box center [305, 190] width 88 height 14
click at [209, 192] on p "1375823850" at bounding box center [205, 190] width 29 height 7
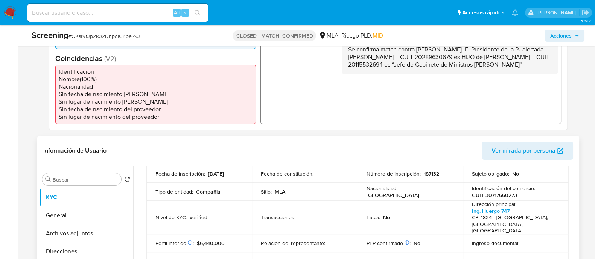
scroll to position [87, 0]
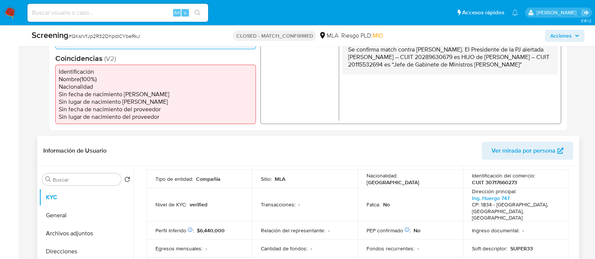
click at [508, 180] on p "CUIT 30717660273" at bounding box center [494, 182] width 45 height 7
copy p "30717660273"
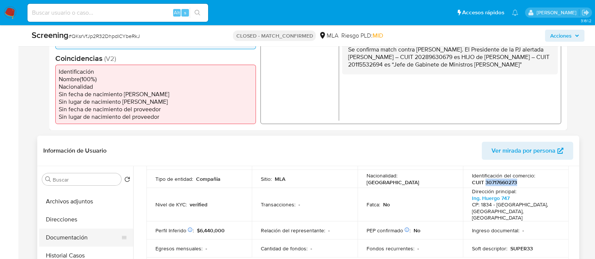
scroll to position [47, 0]
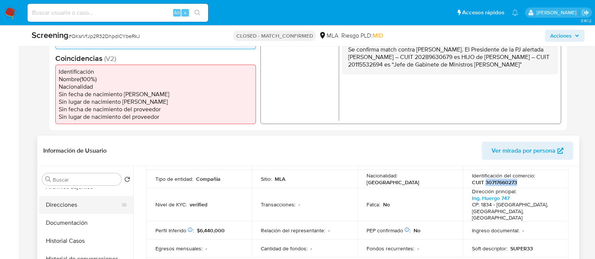
click at [104, 207] on button "Direcciones" at bounding box center [83, 205] width 88 height 18
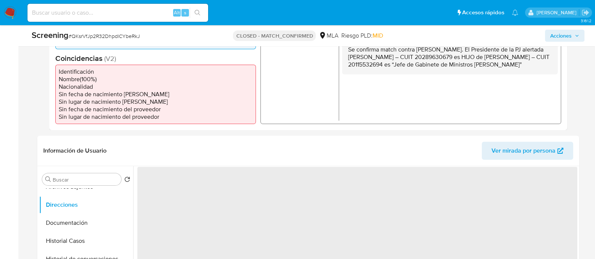
scroll to position [309, 0]
